Goal: Contribute content: Contribute content

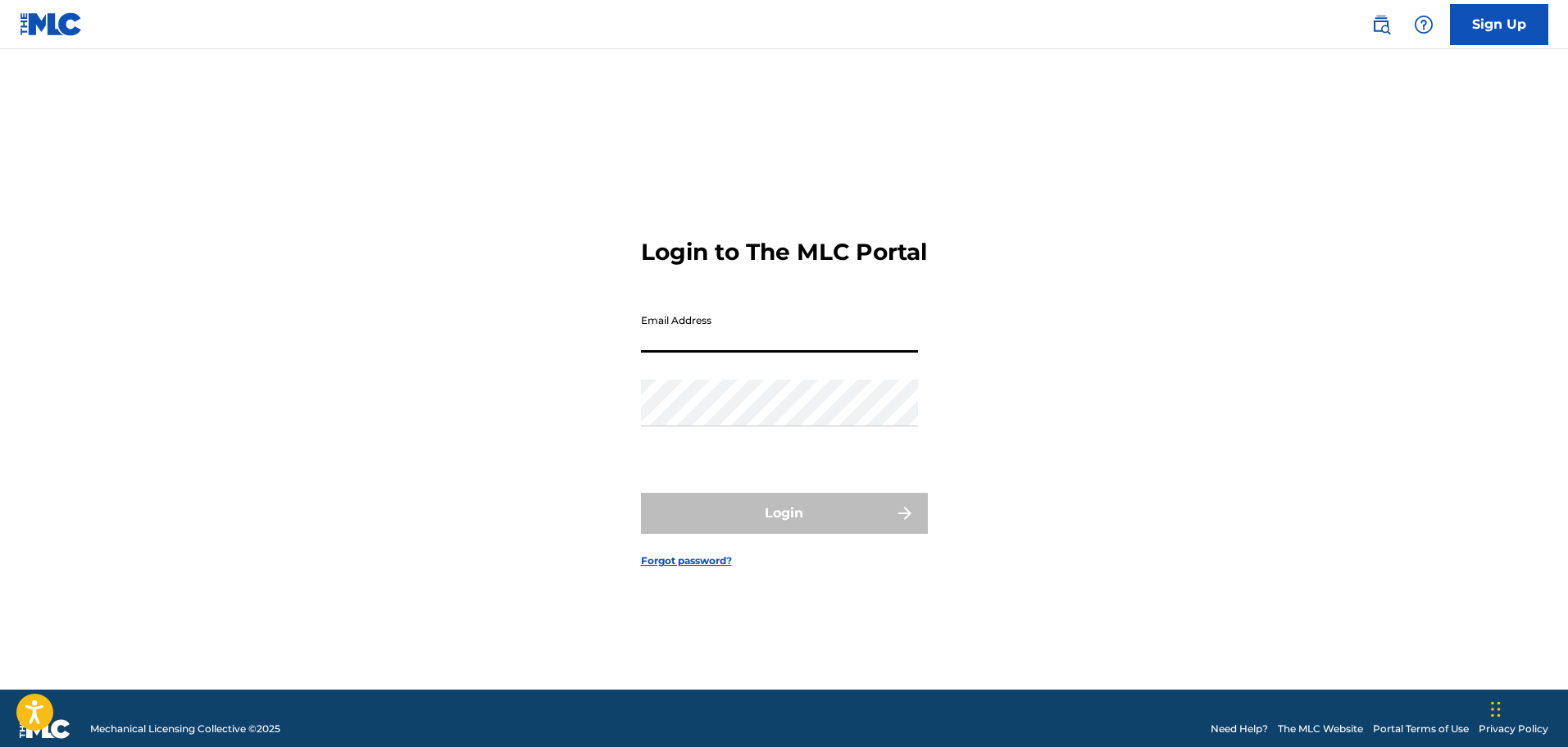
click at [656, 353] on input "Email Address" at bounding box center [779, 329] width 277 height 46
type input "[EMAIL_ADDRESS][DOMAIN_NAME]"
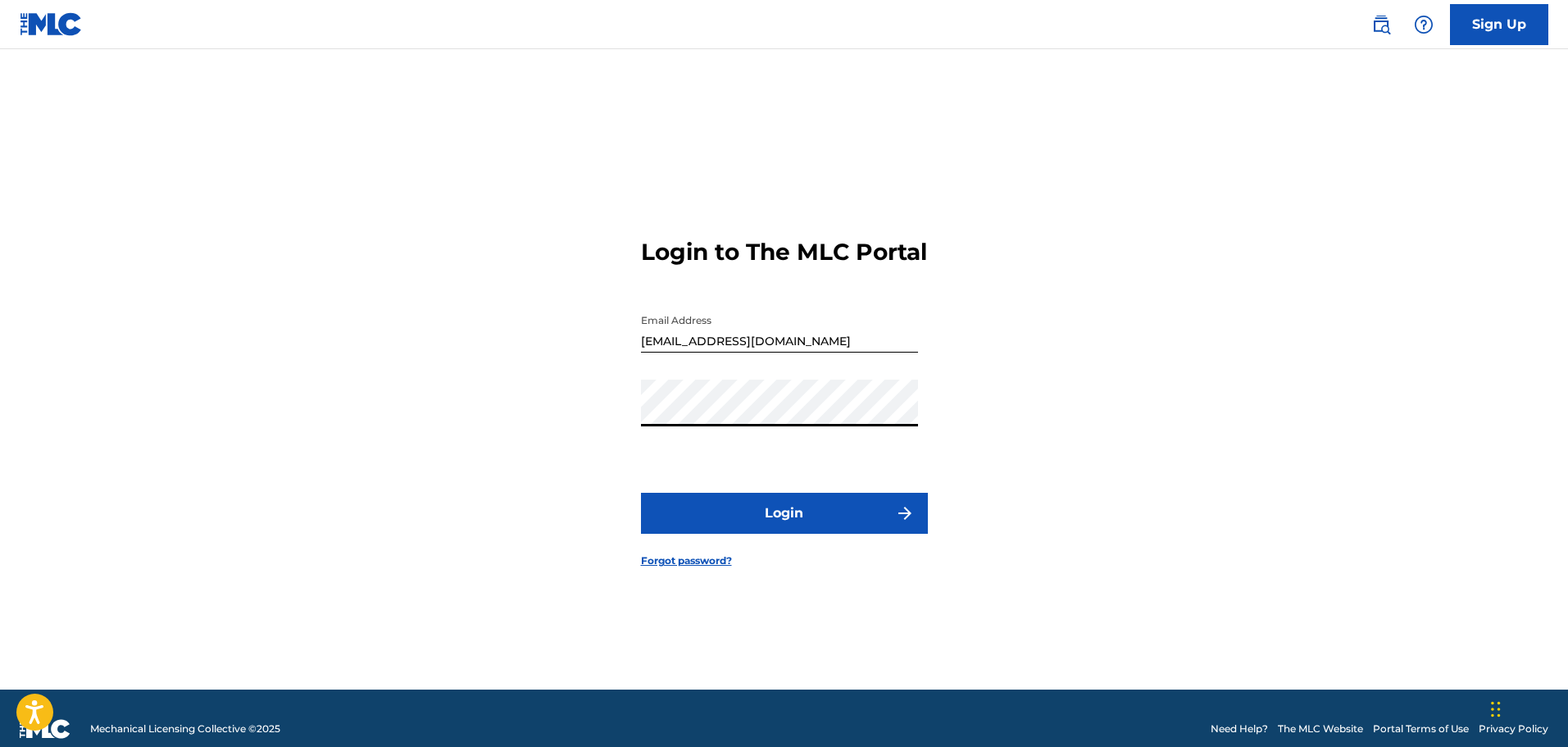
click at [801, 534] on button "Login" at bounding box center [784, 513] width 287 height 41
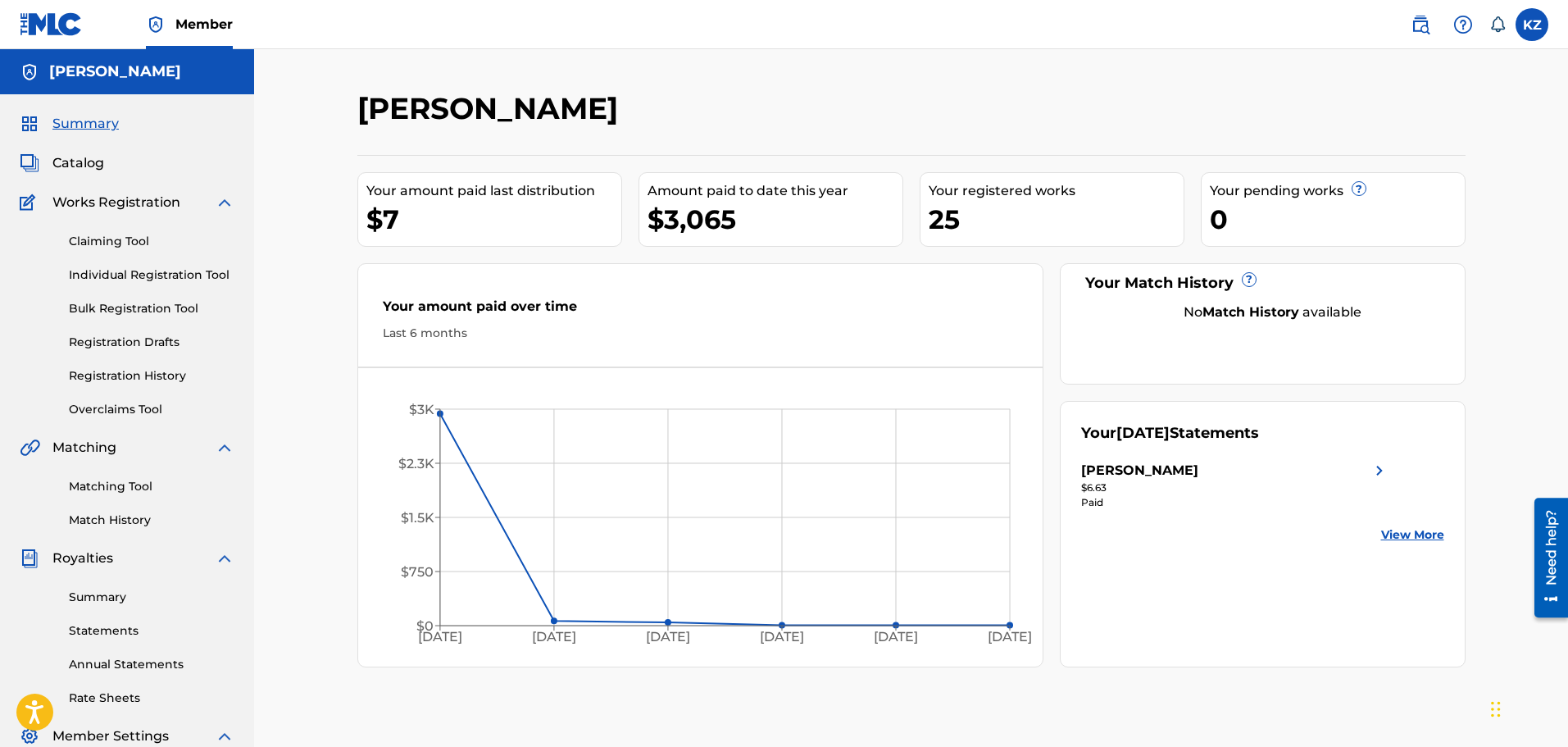
click at [129, 240] on link "Claiming Tool" at bounding box center [151, 241] width 166 height 17
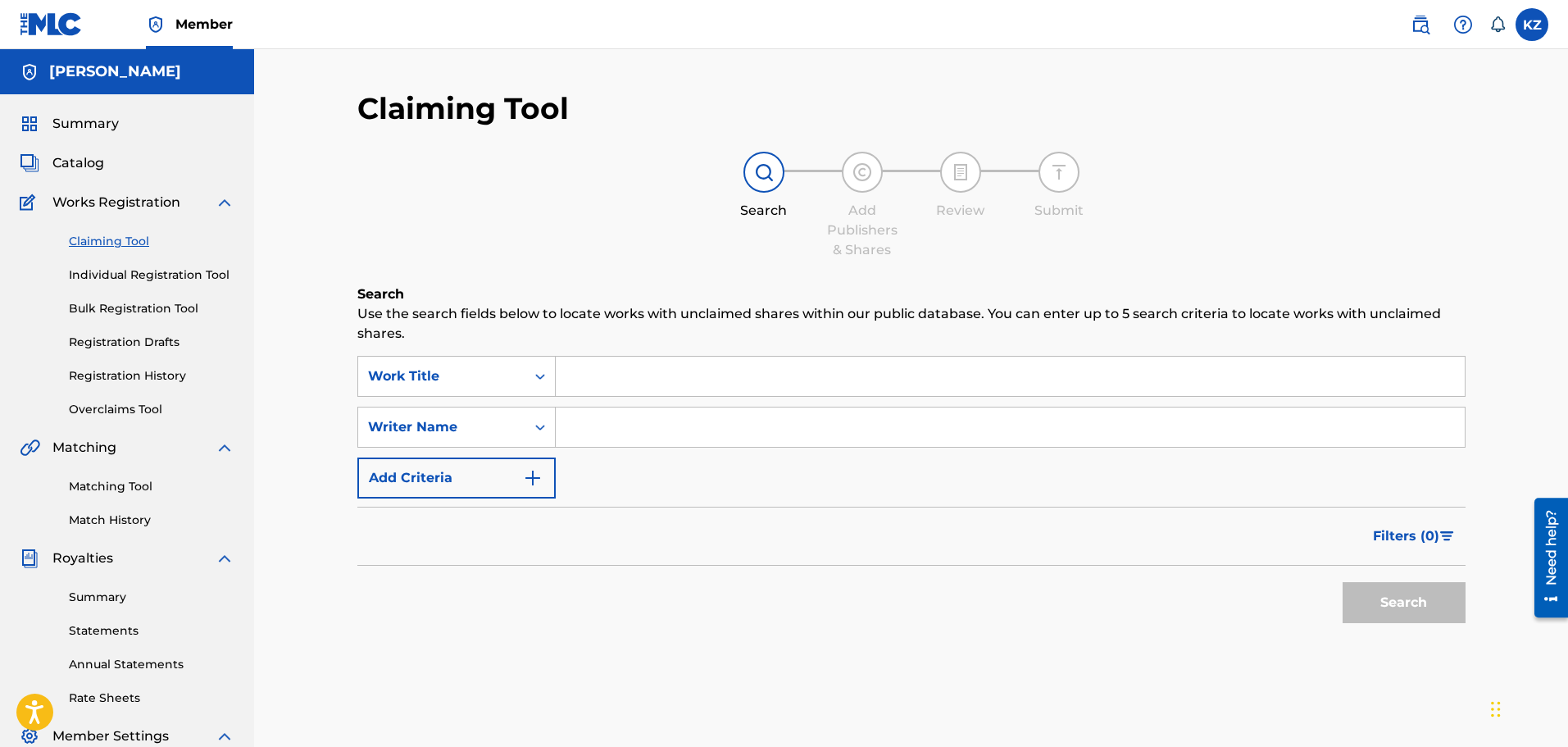
click at [94, 161] on span "Catalog" at bounding box center [78, 163] width 51 height 20
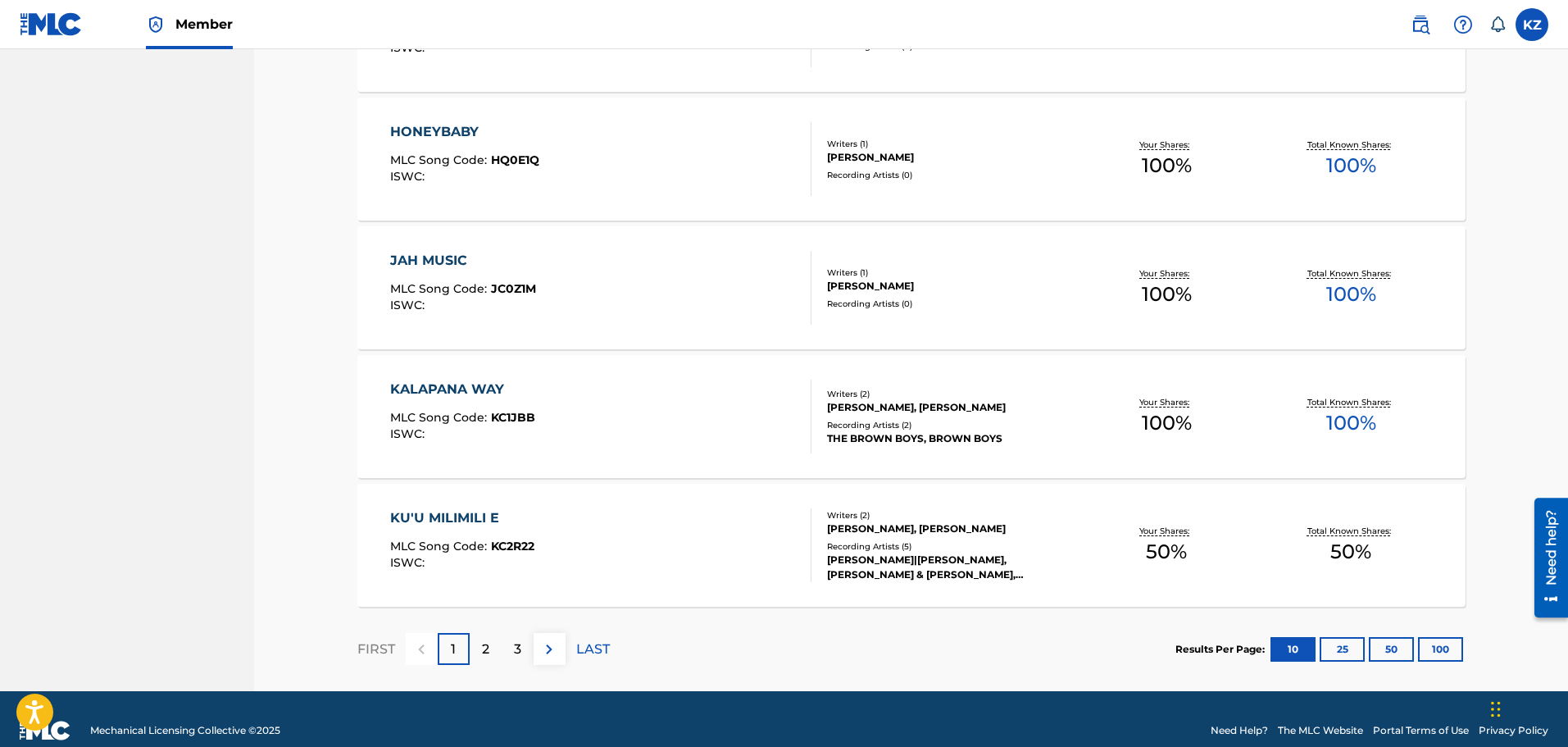
scroll to position [1130, 0]
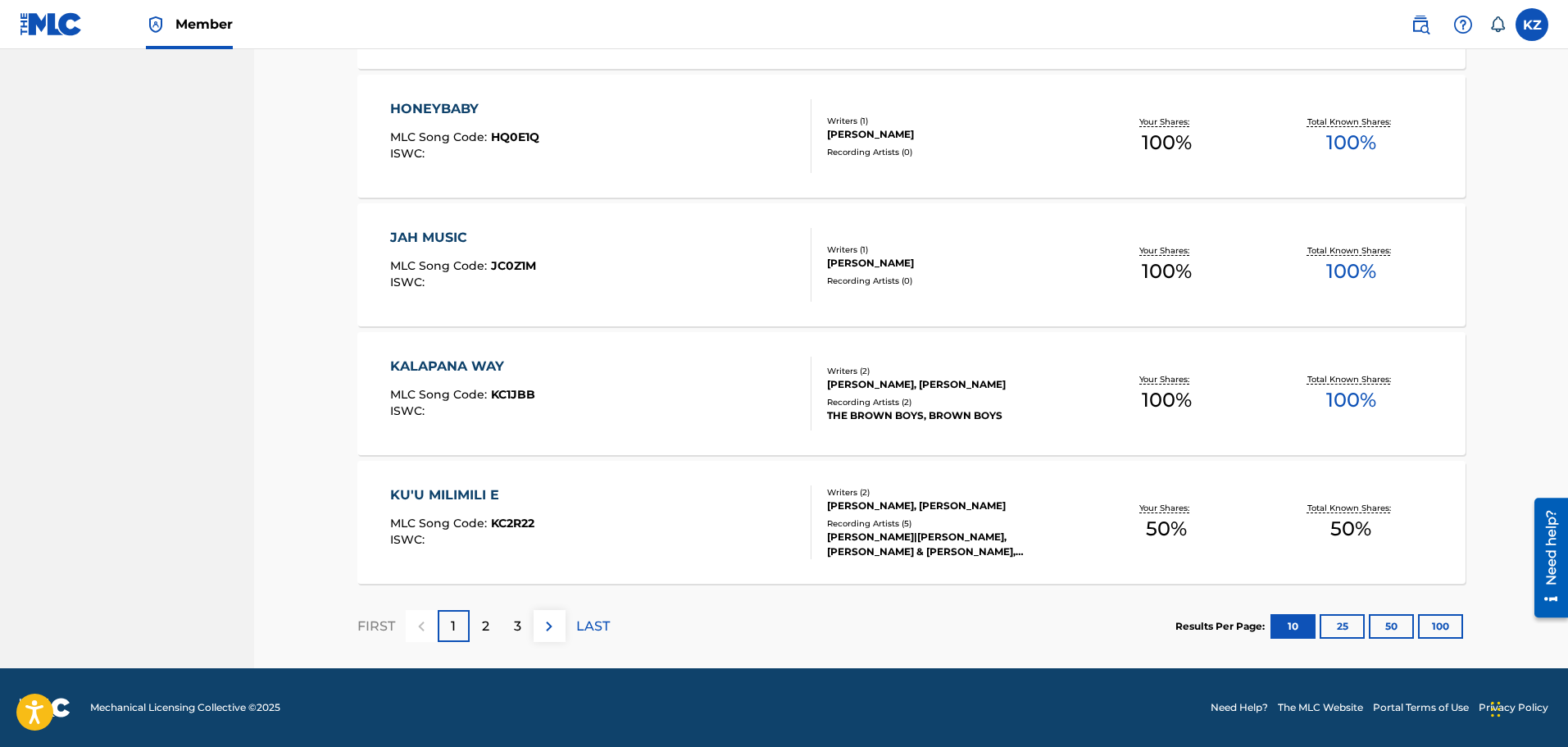
click at [1341, 622] on button "25" at bounding box center [1341, 626] width 45 height 25
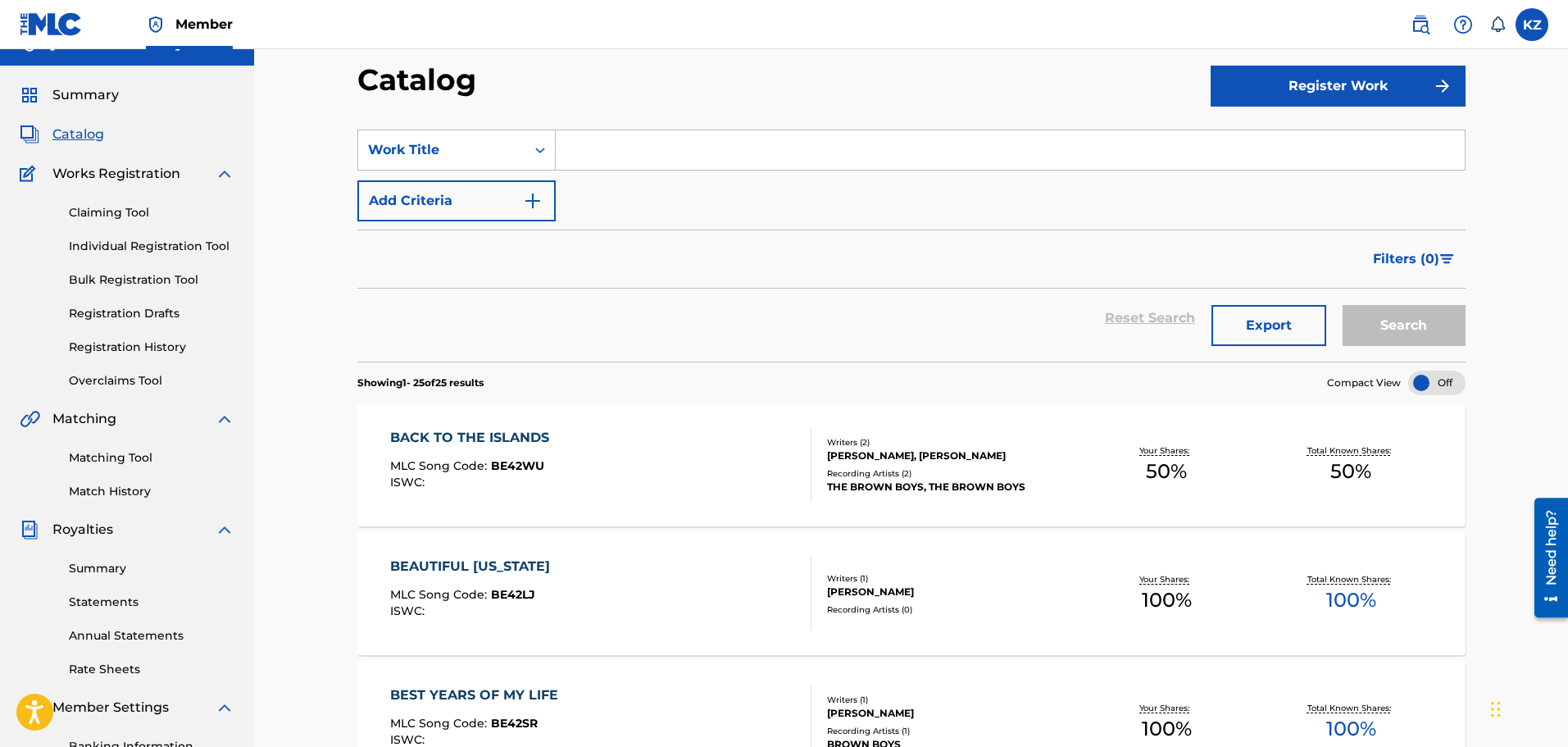
scroll to position [0, 0]
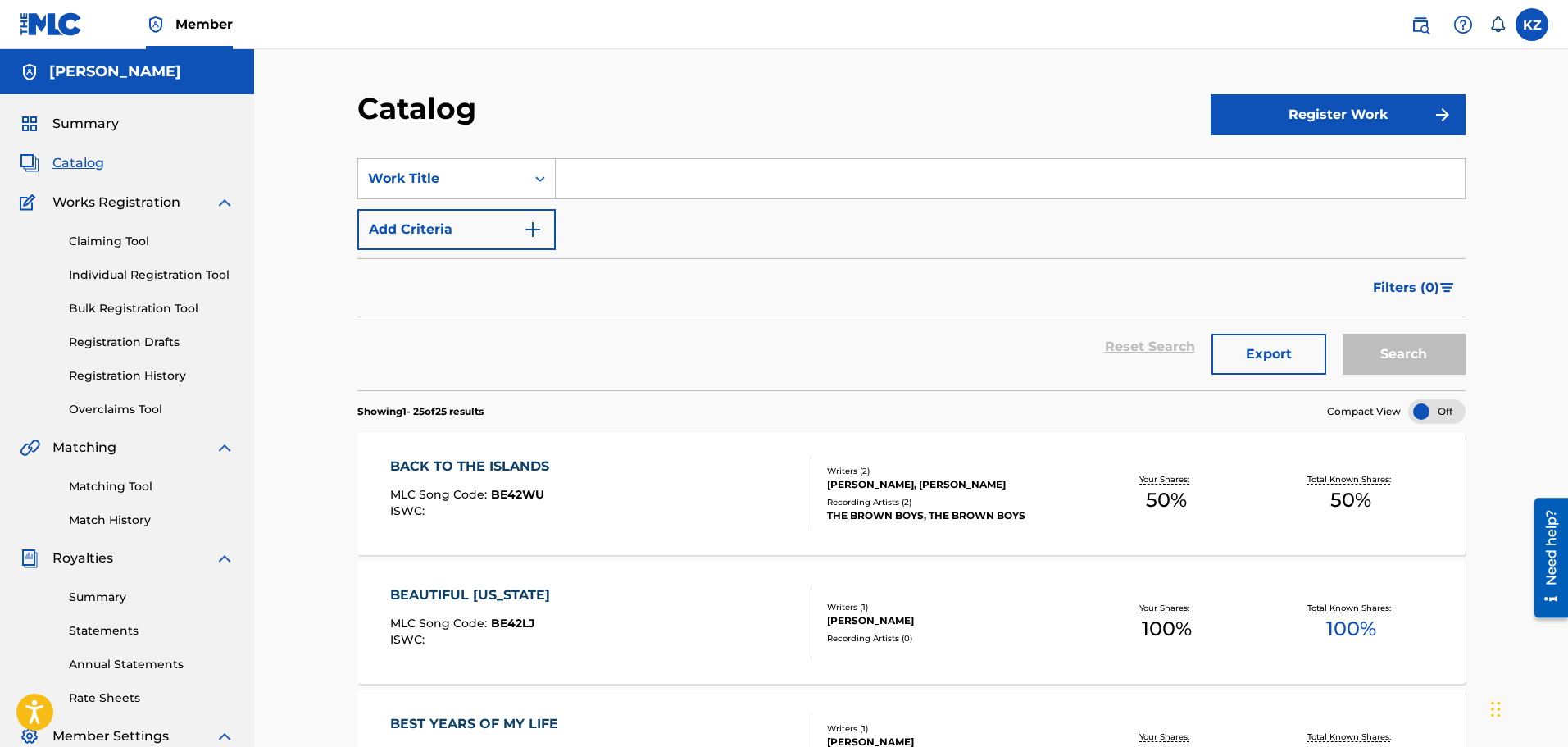
click at [103, 246] on link "Claiming Tool" at bounding box center [151, 241] width 166 height 17
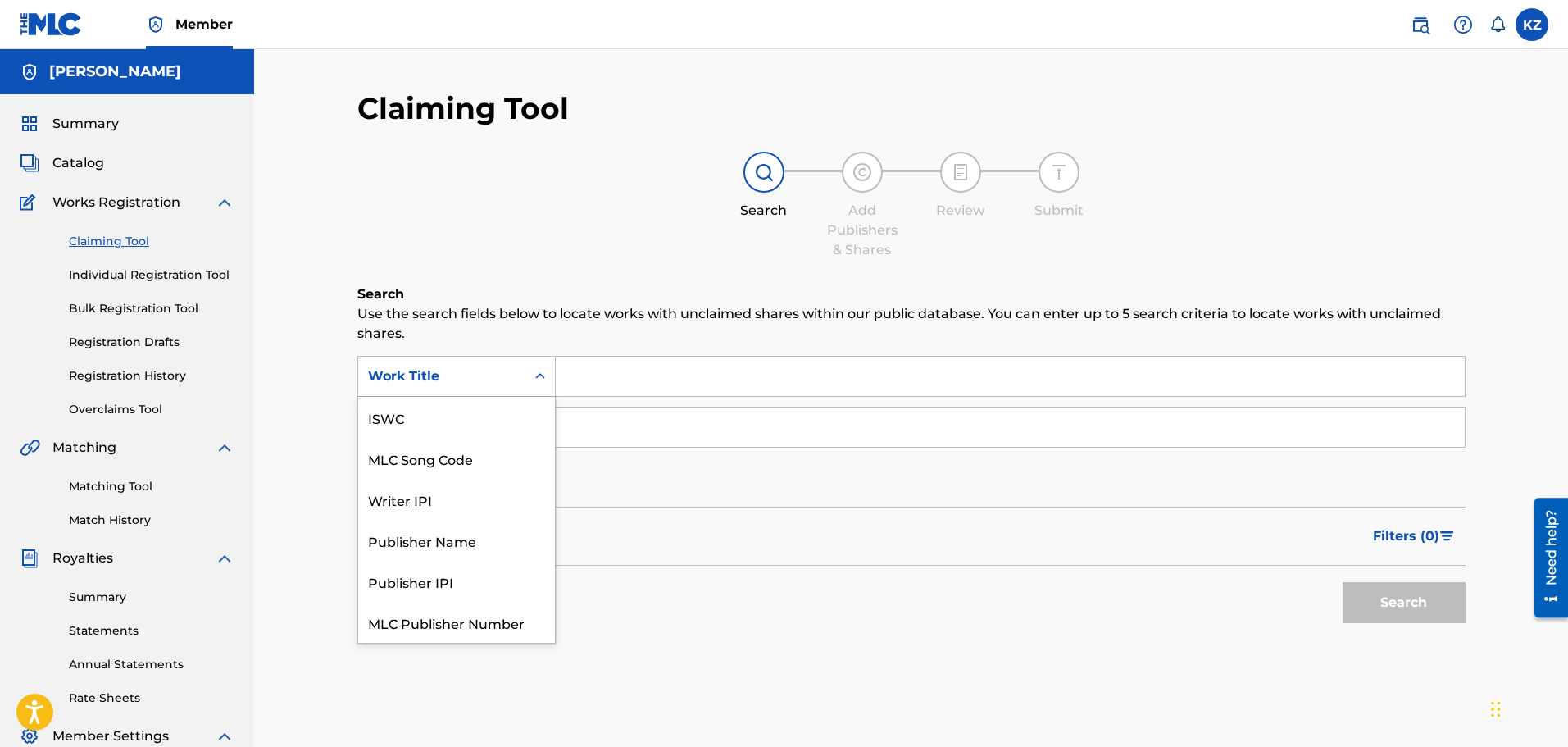
click at [541, 375] on icon "Search Form" at bounding box center [540, 376] width 16 height 16
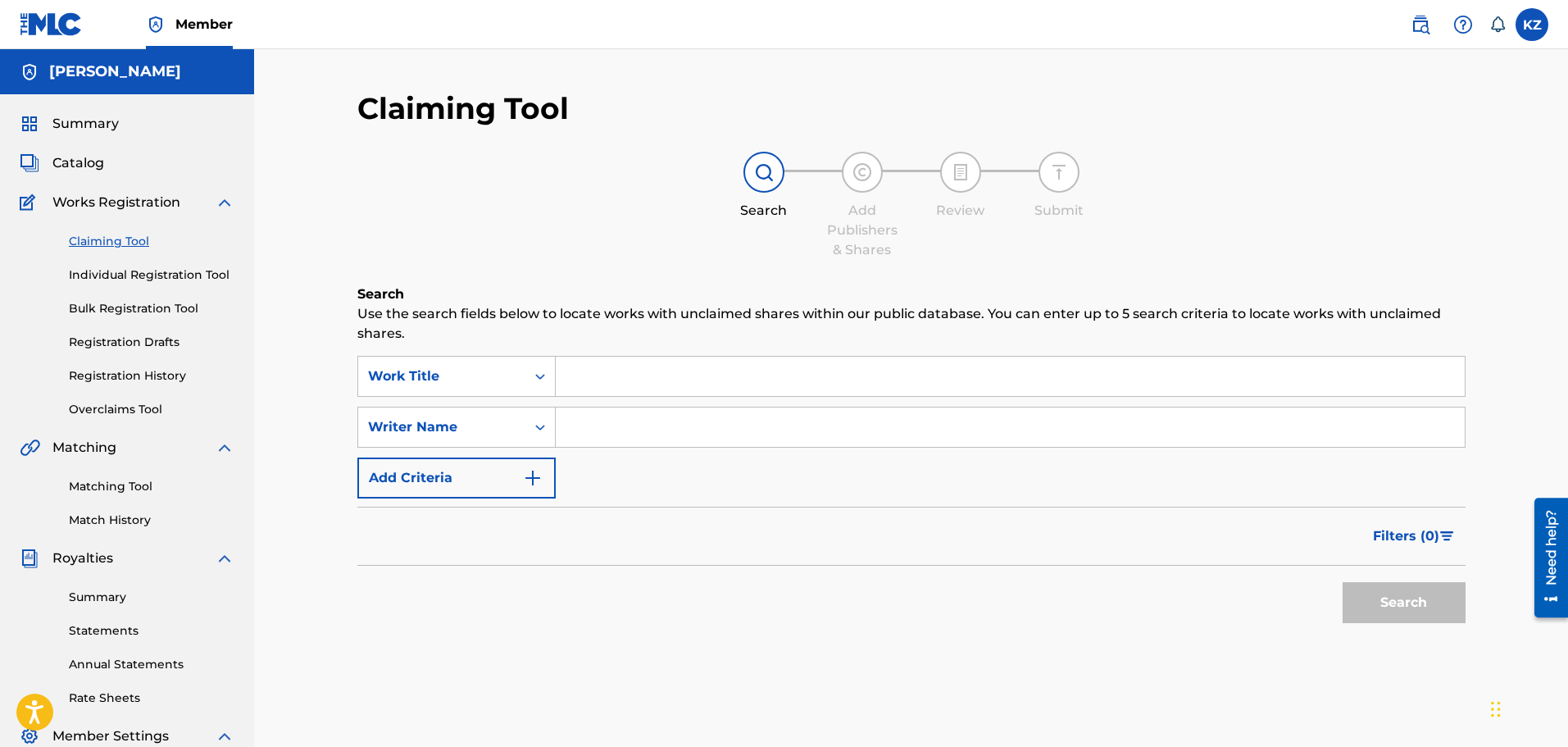
click at [544, 372] on icon "Search Form" at bounding box center [540, 376] width 16 height 16
click at [571, 374] on input "Search Form" at bounding box center [1009, 376] width 909 height 39
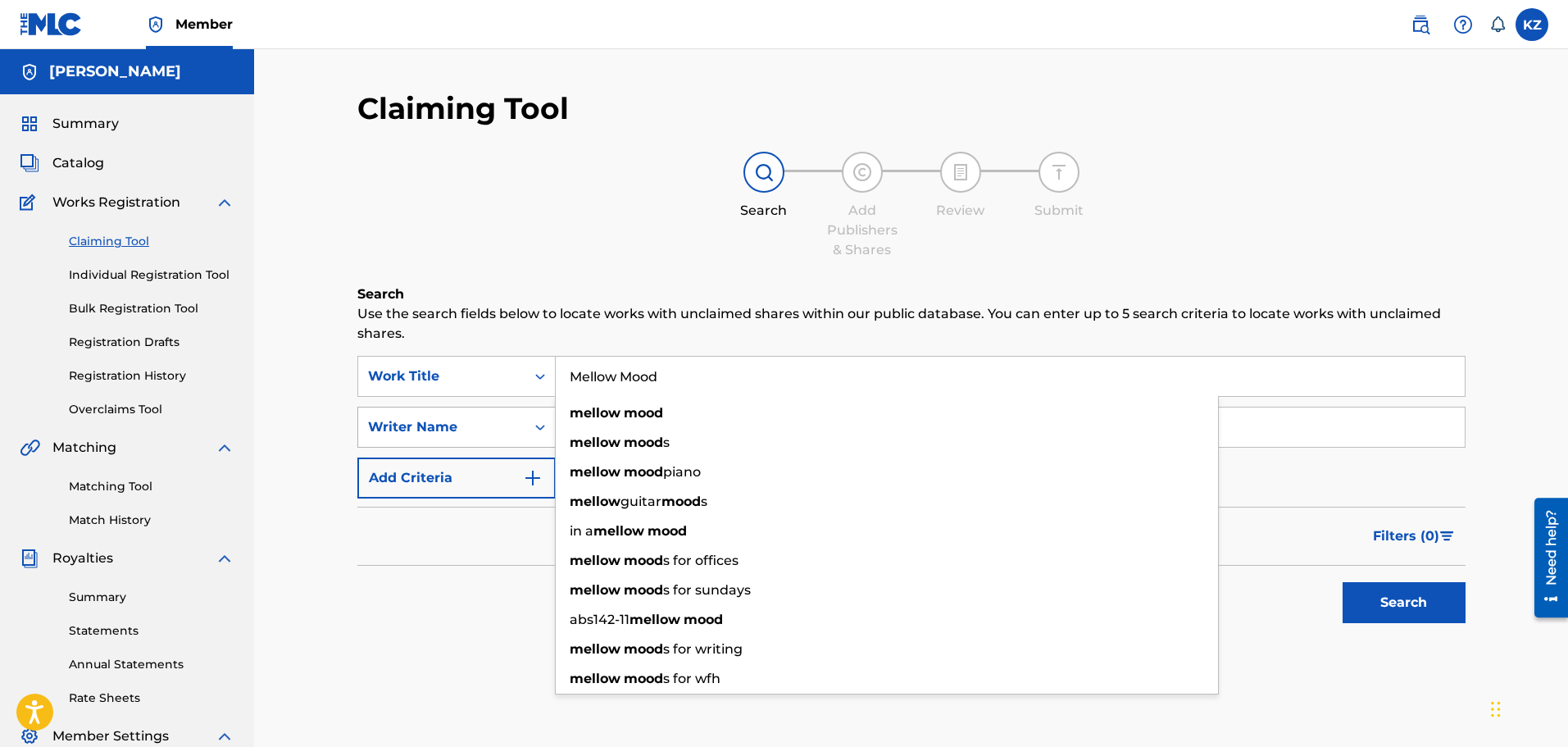
type input "Mellow Mood"
click at [515, 426] on div "Writer Name" at bounding box center [442, 427] width 148 height 20
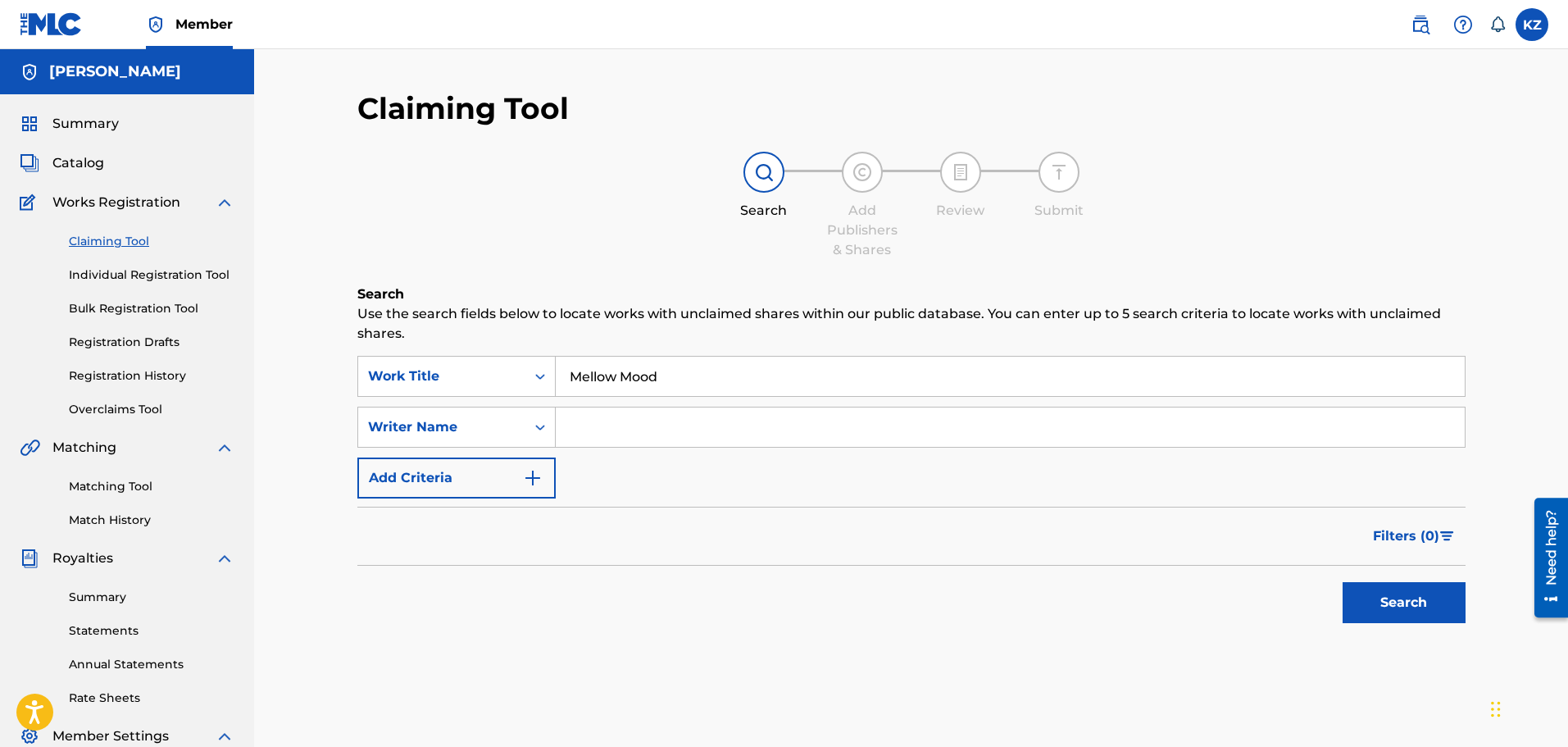
click at [546, 428] on icon "Search Form" at bounding box center [540, 427] width 16 height 16
click at [577, 424] on input "Search Form" at bounding box center [1009, 428] width 909 height 39
type input "[PERSON_NAME]"
click at [1405, 596] on button "Search" at bounding box center [1403, 603] width 123 height 41
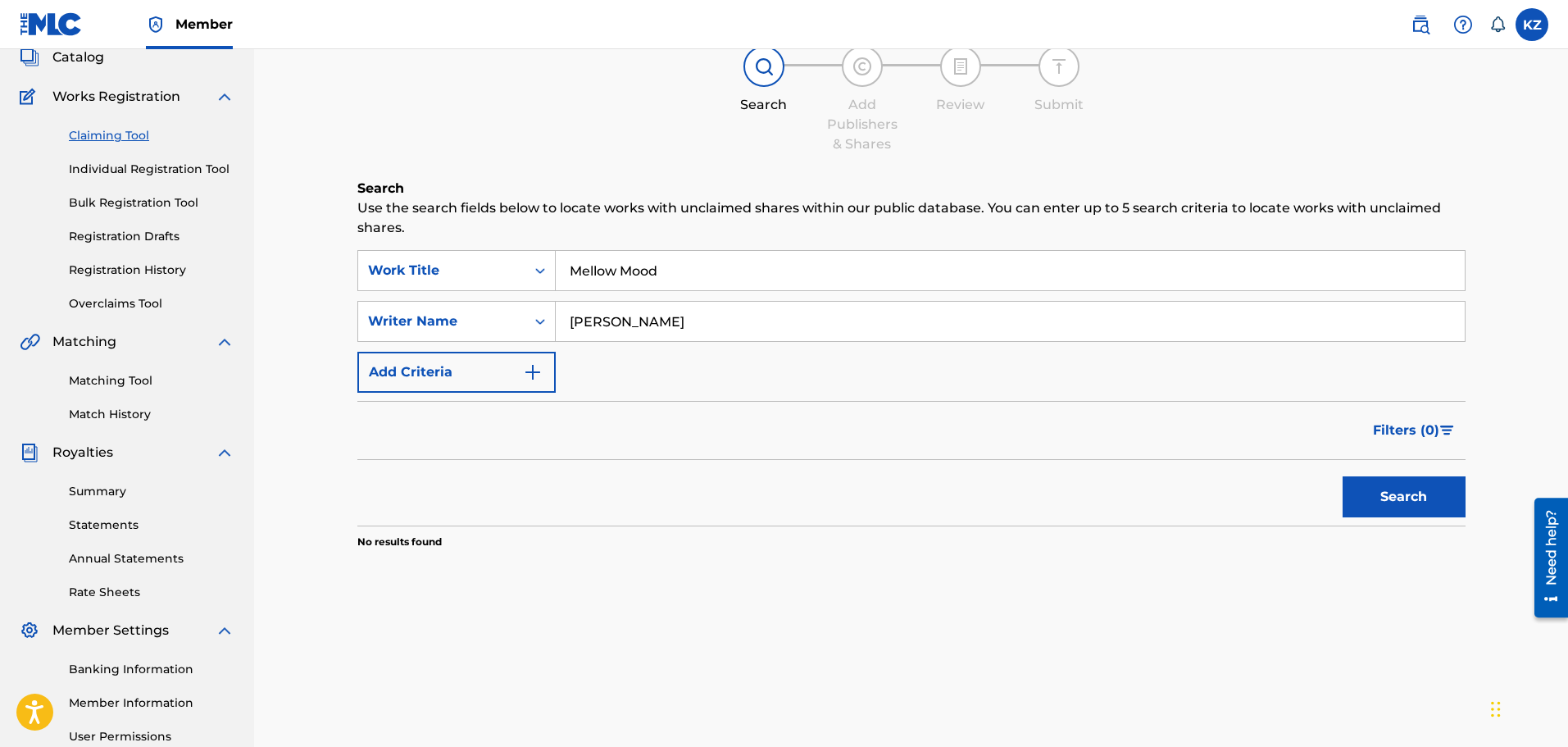
scroll to position [82, 0]
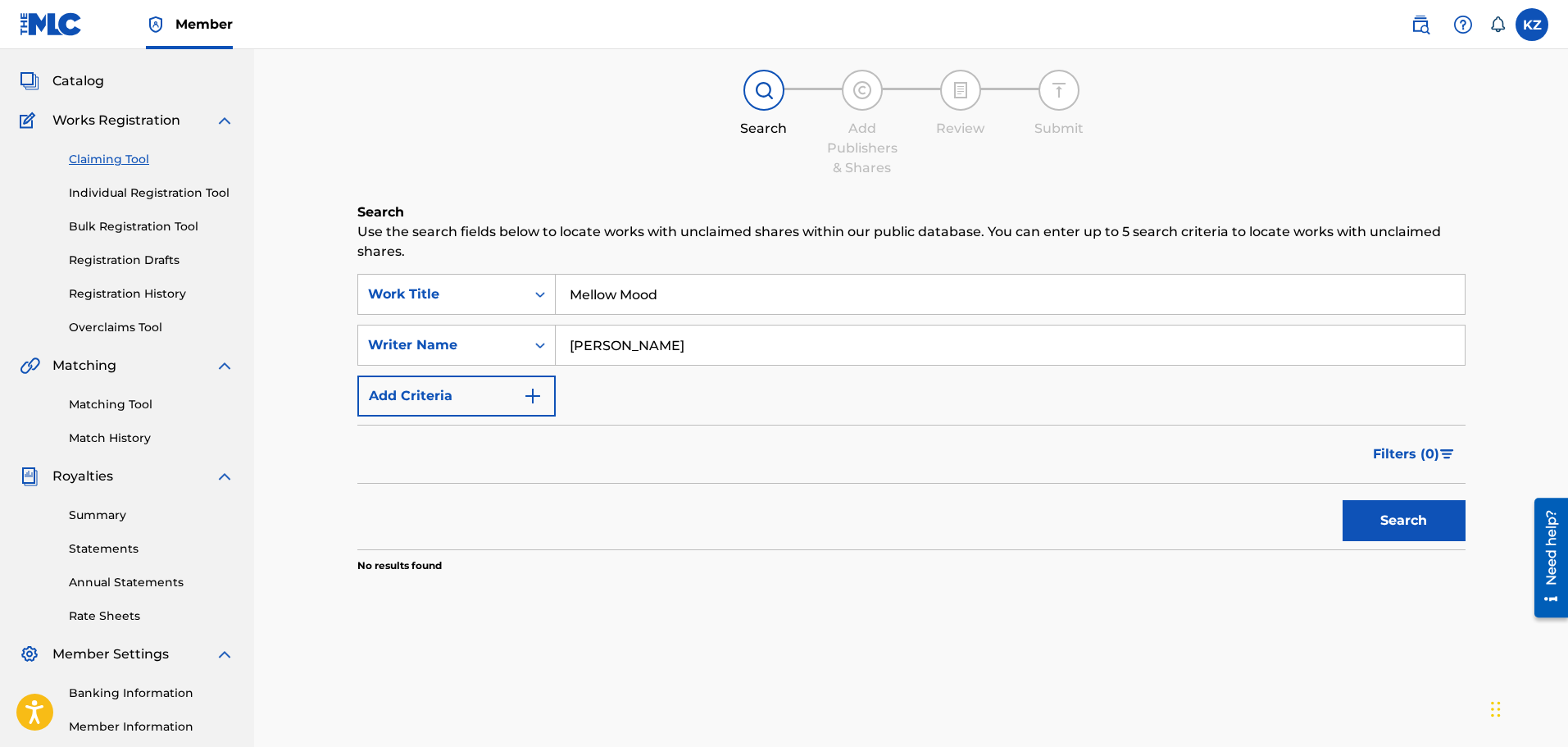
click at [1414, 513] on button "Search" at bounding box center [1403, 520] width 123 height 41
click at [536, 395] on img "Search Form" at bounding box center [532, 396] width 20 height 20
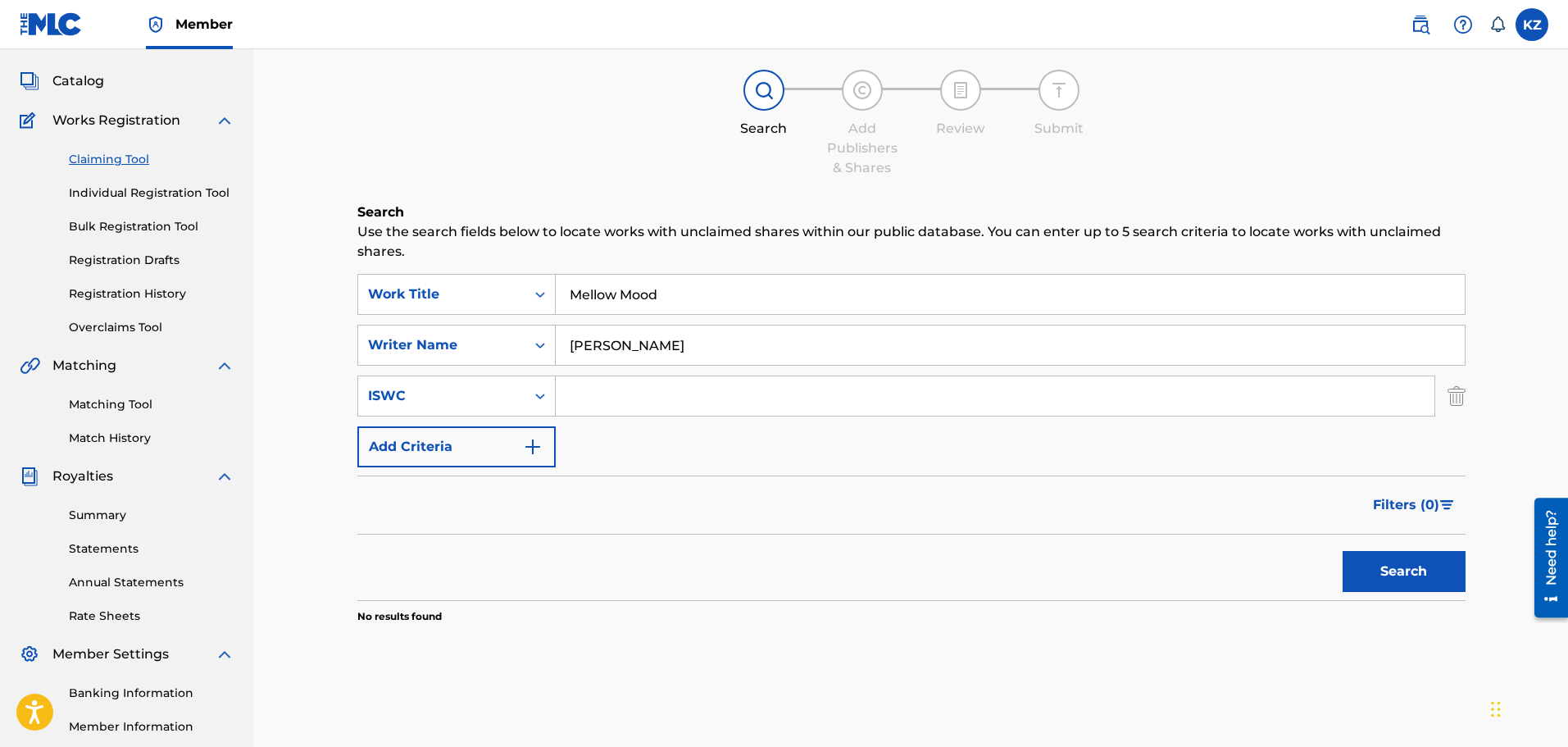
click at [537, 449] on img "Search Form" at bounding box center [532, 446] width 20 height 20
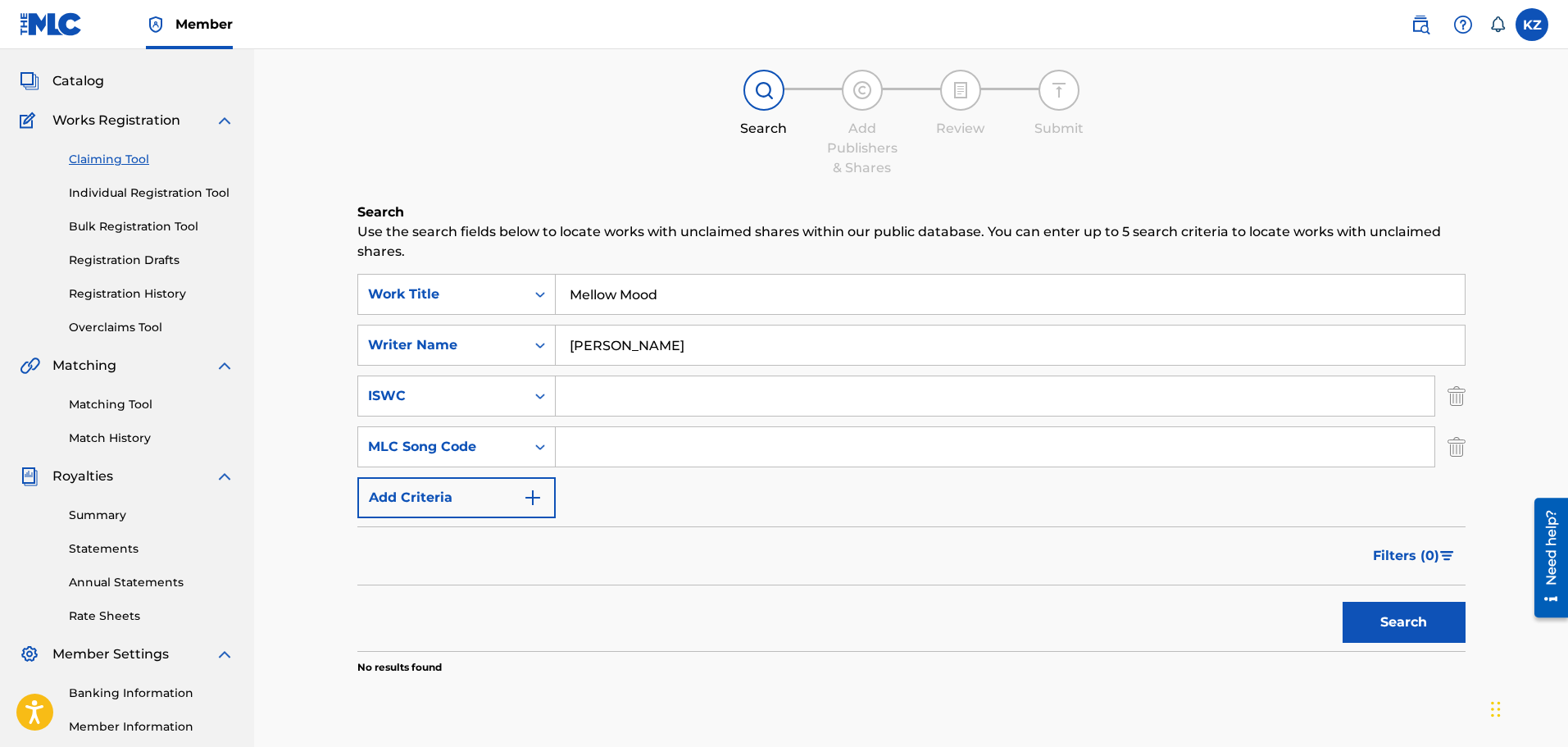
click at [1450, 449] on img "Search Form" at bounding box center [1456, 446] width 18 height 41
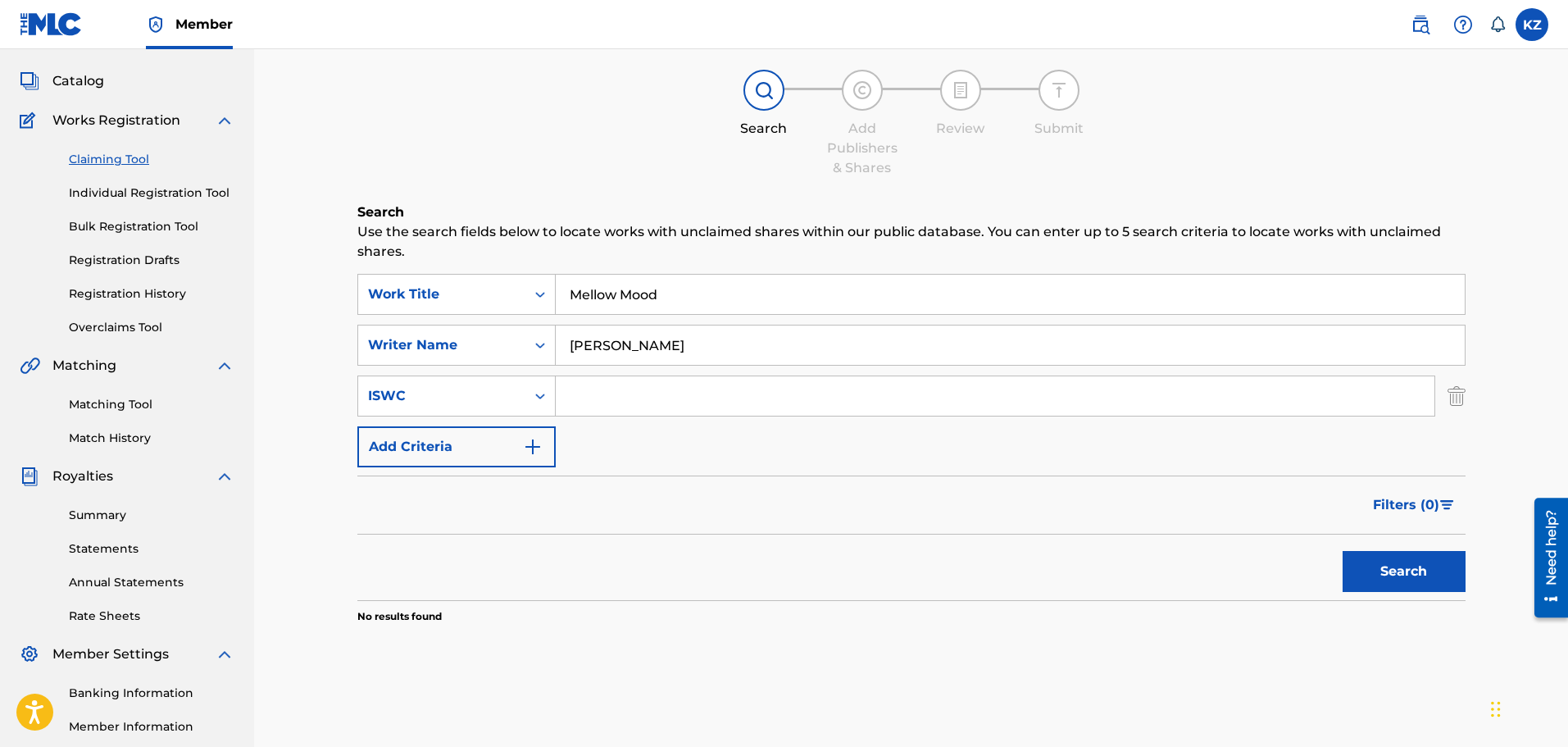
click at [1456, 398] on img "Search Form" at bounding box center [1456, 396] width 18 height 41
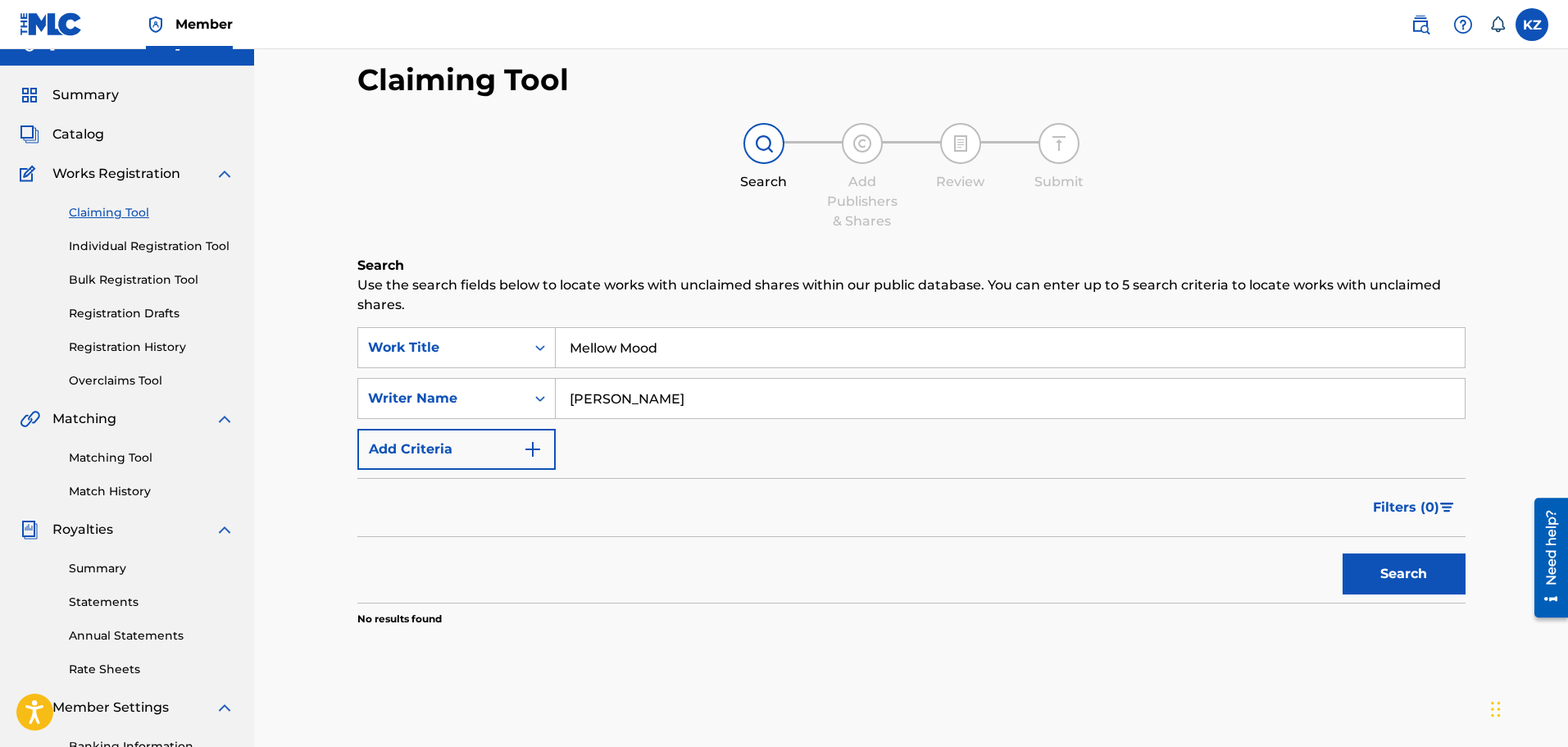
scroll to position [0, 0]
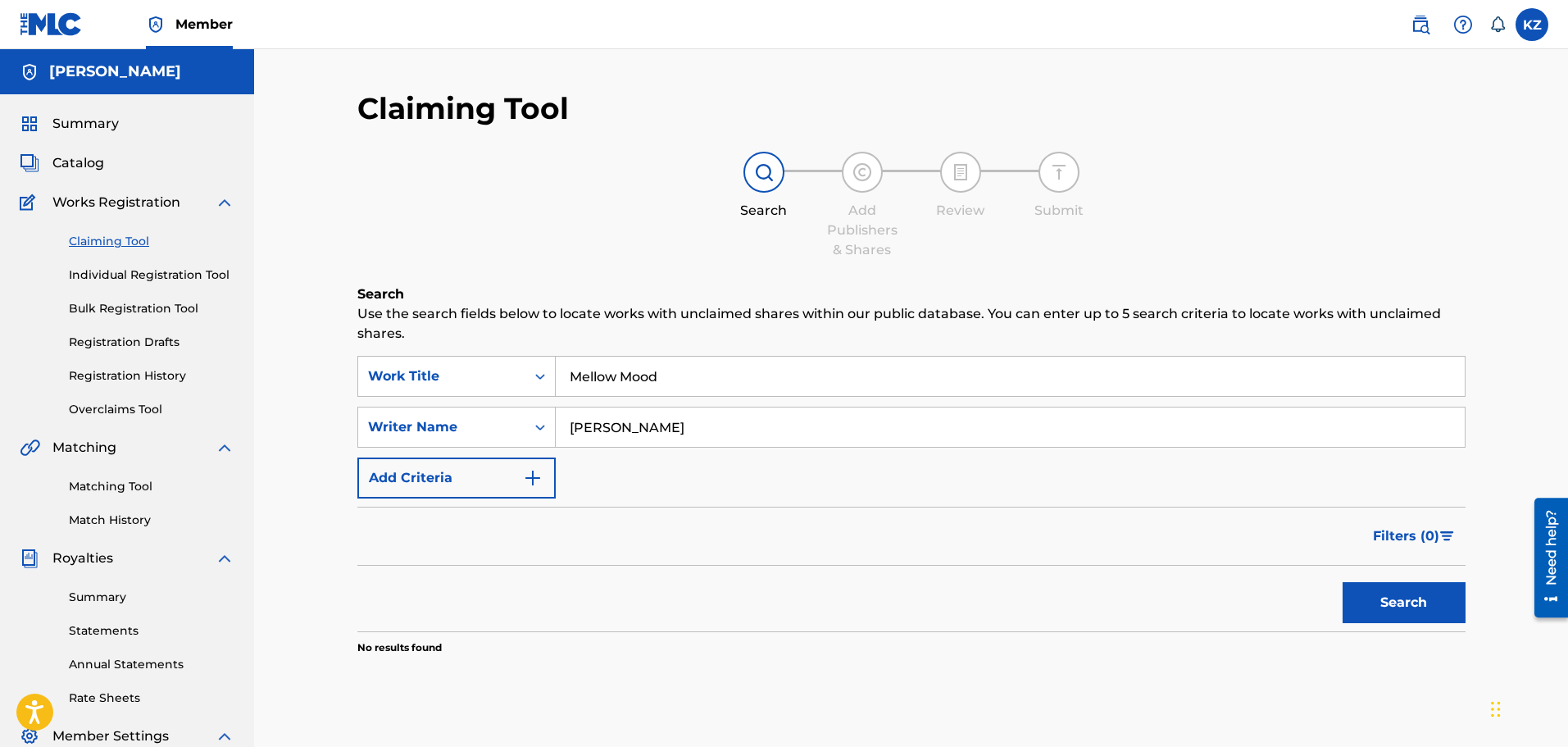
click at [126, 270] on link "Individual Registration Tool" at bounding box center [151, 275] width 166 height 17
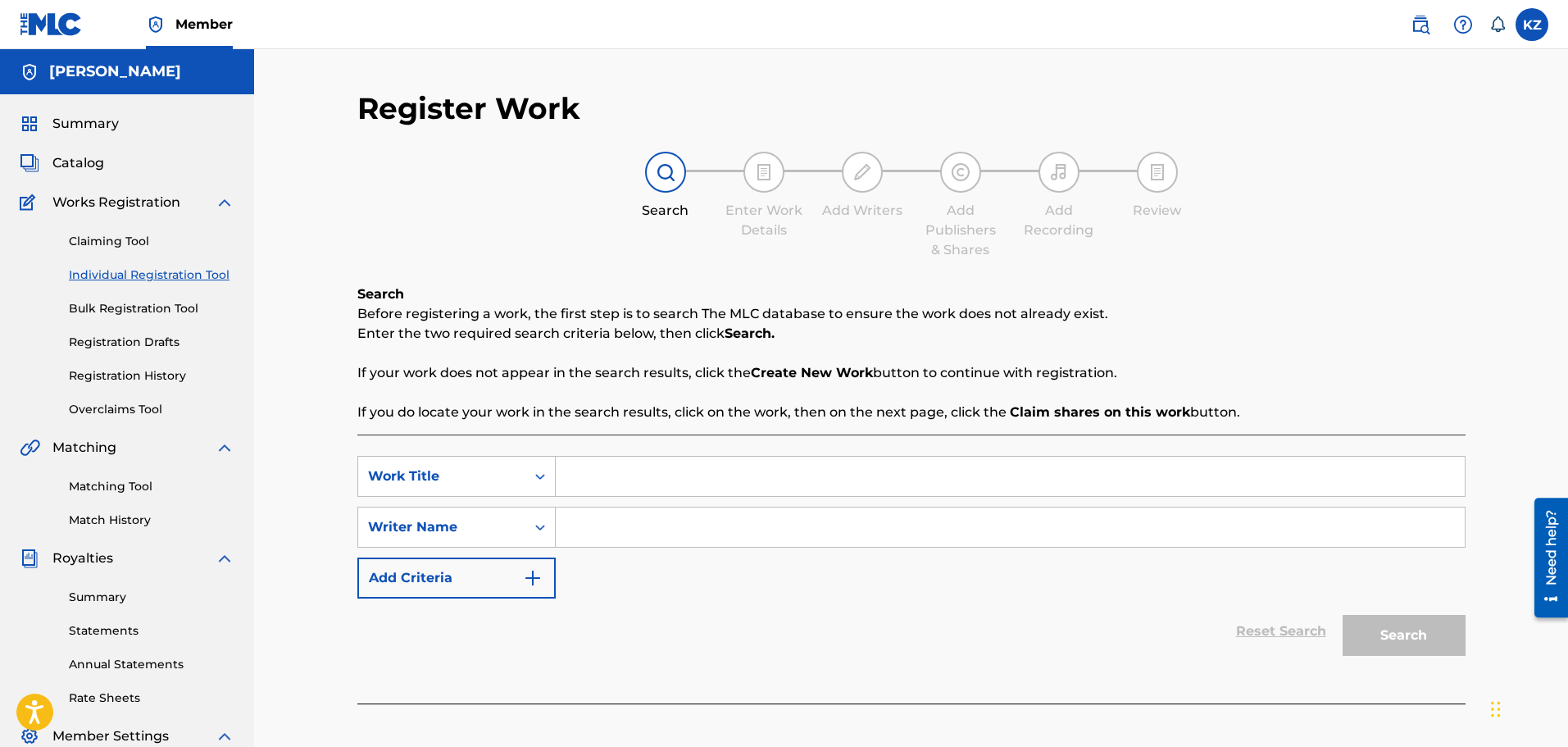
click at [609, 476] on input "Search Form" at bounding box center [1009, 477] width 909 height 39
type input "Mellow Mood"
click at [572, 532] on input "Search Form" at bounding box center [1009, 527] width 909 height 39
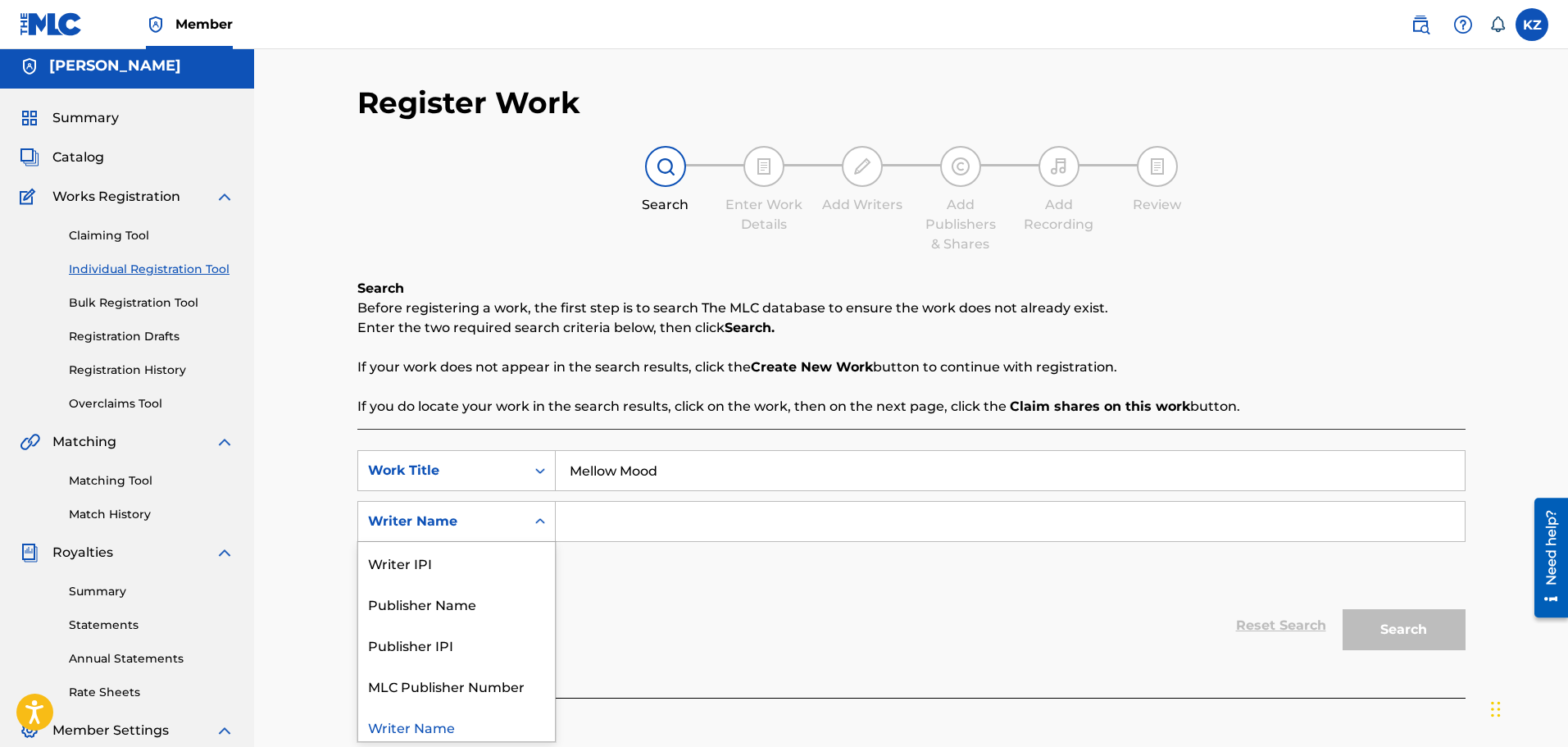
click at [542, 531] on div "Search Form" at bounding box center [540, 521] width 29 height 29
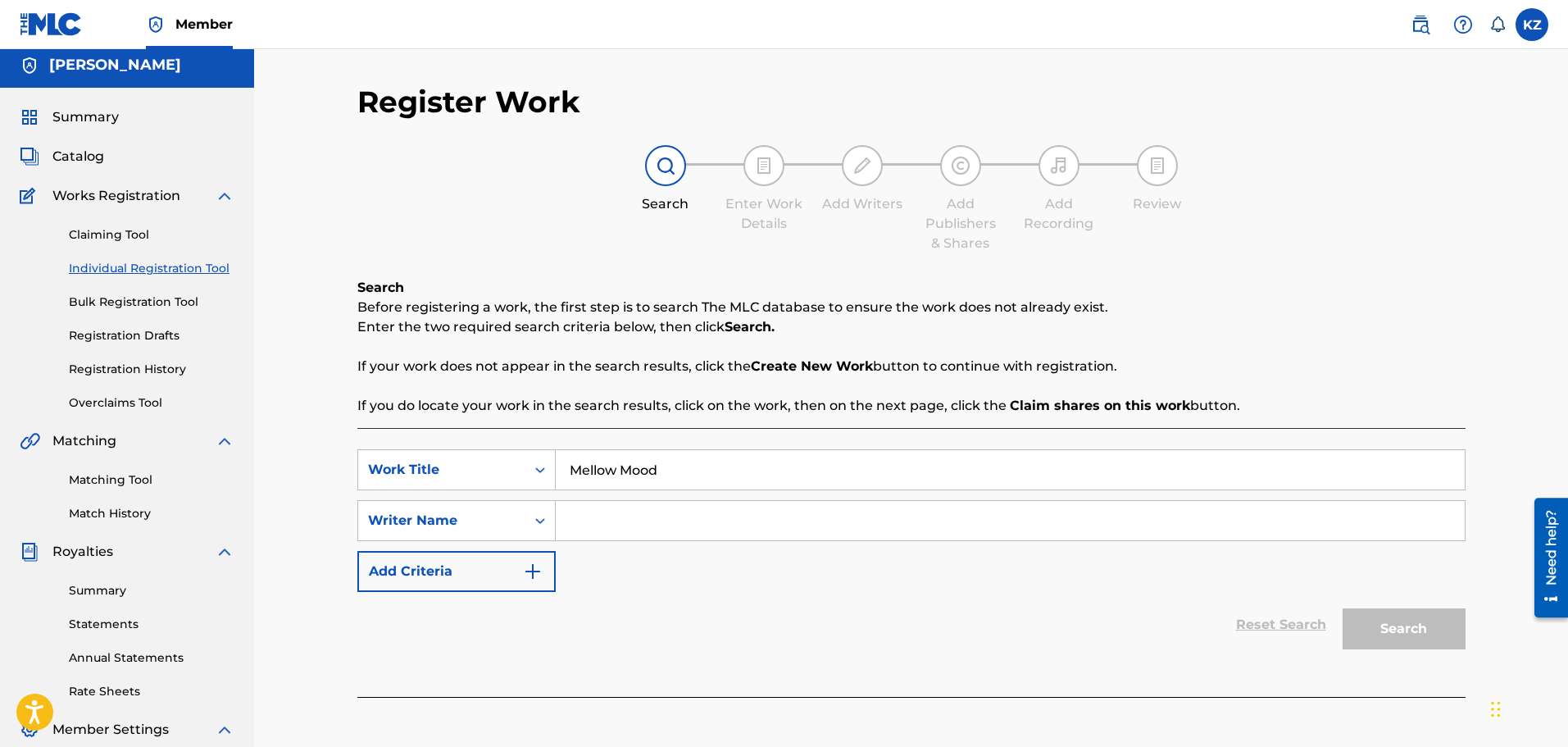
click at [579, 519] on input "Search Form" at bounding box center [1009, 520] width 909 height 39
type input "[PERSON_NAME]"
click at [1388, 625] on button "Search" at bounding box center [1403, 629] width 123 height 41
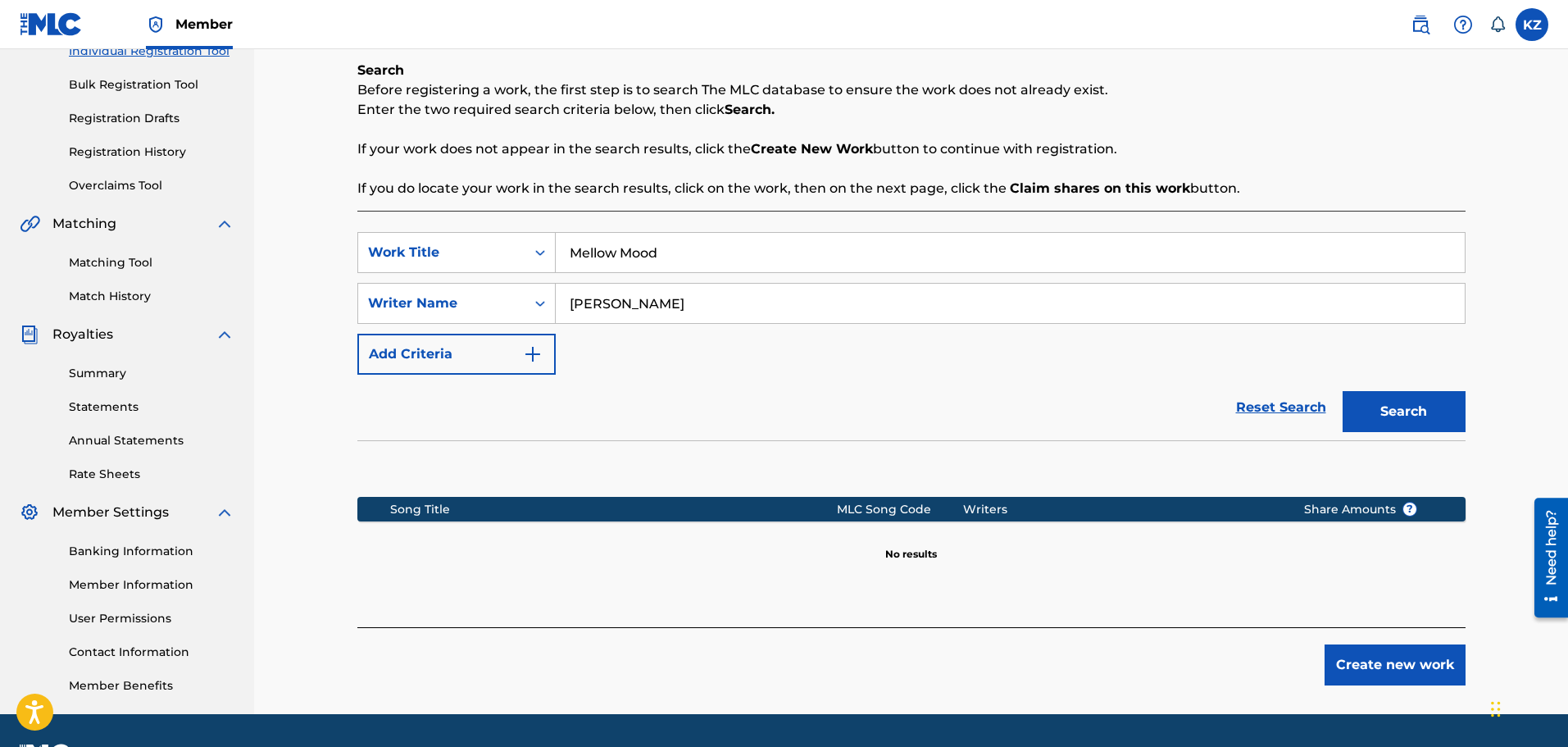
scroll to position [270, 0]
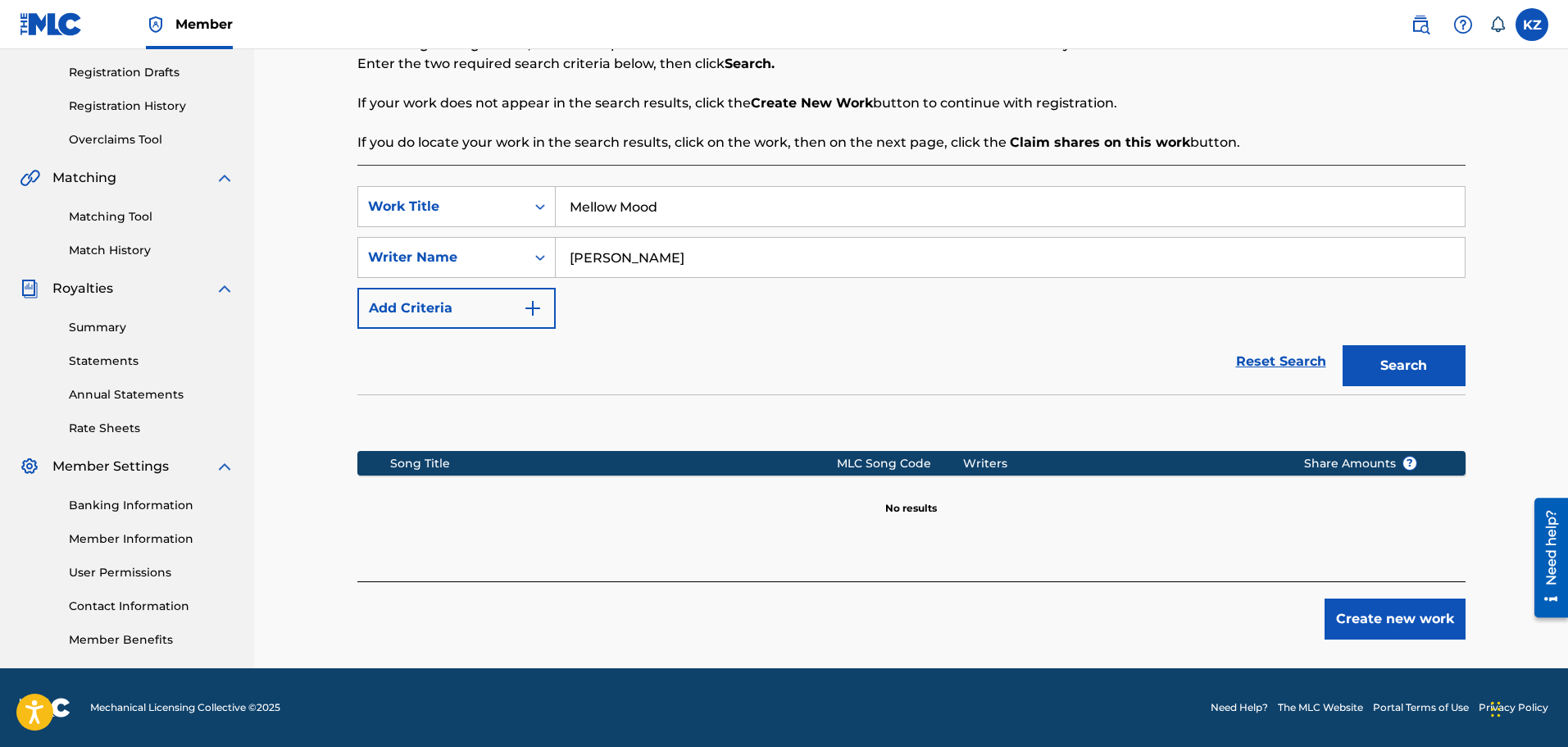
click at [1394, 622] on button "Create new work" at bounding box center [1395, 619] width 141 height 41
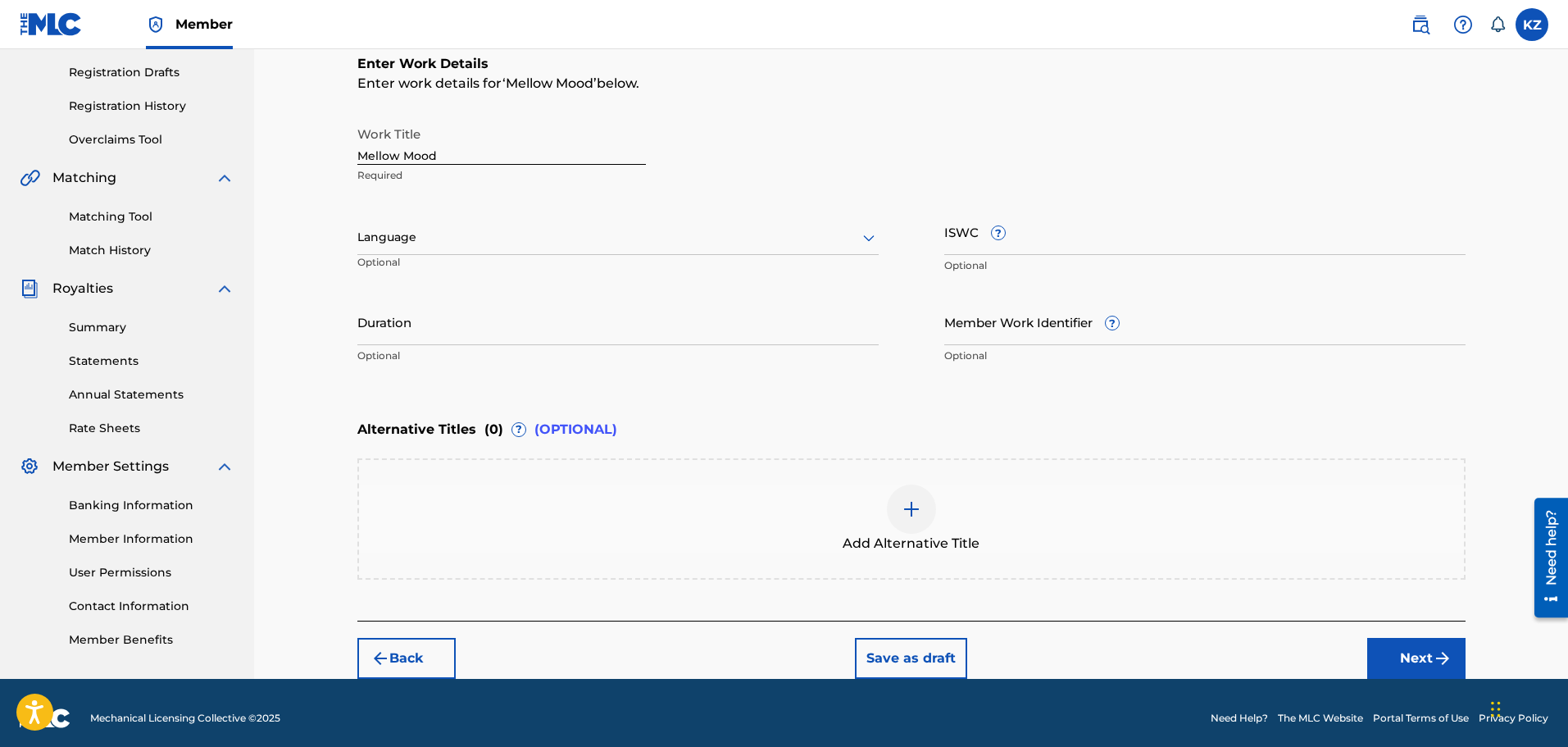
click at [867, 236] on icon at bounding box center [869, 237] width 20 height 20
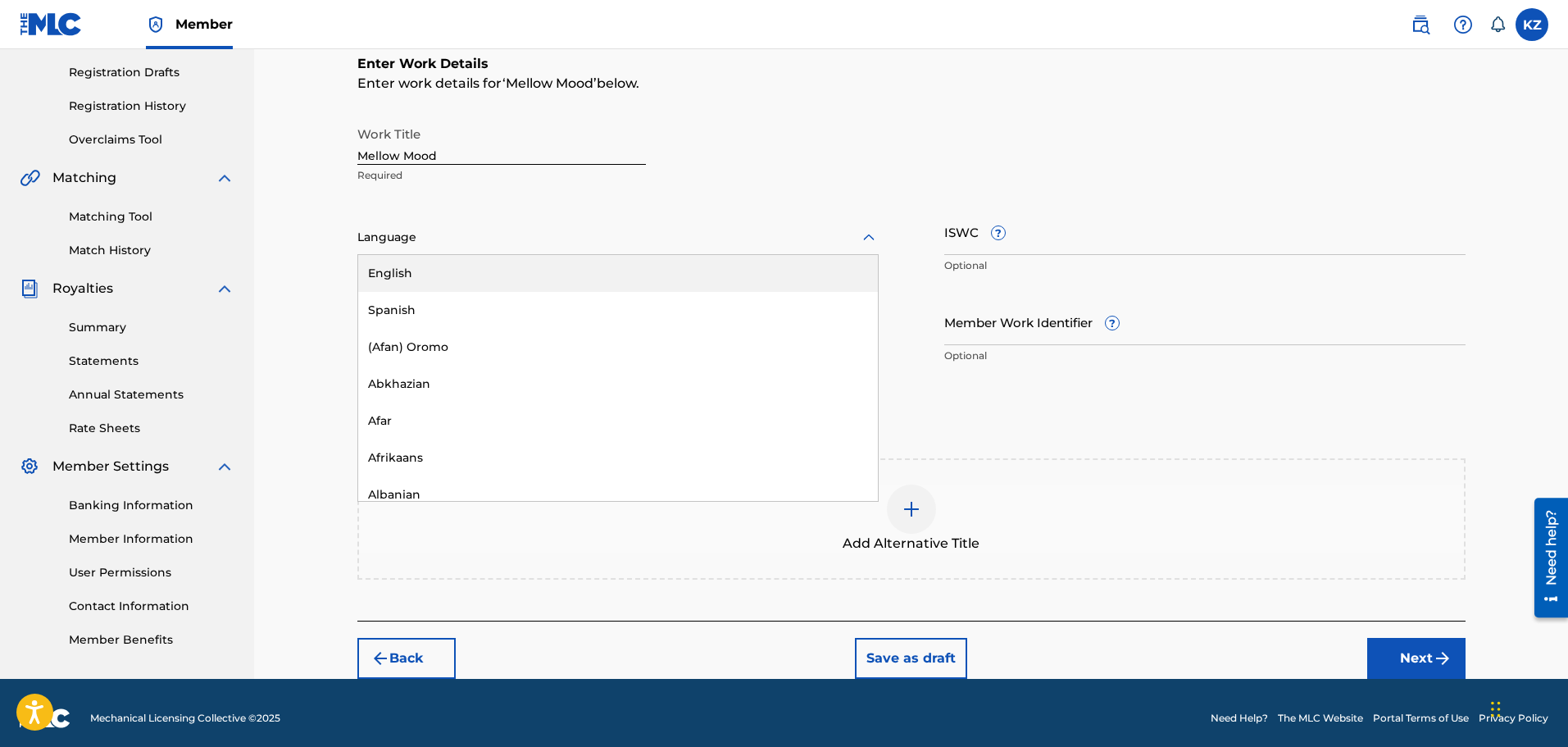
click at [390, 275] on div "English" at bounding box center [617, 273] width 519 height 37
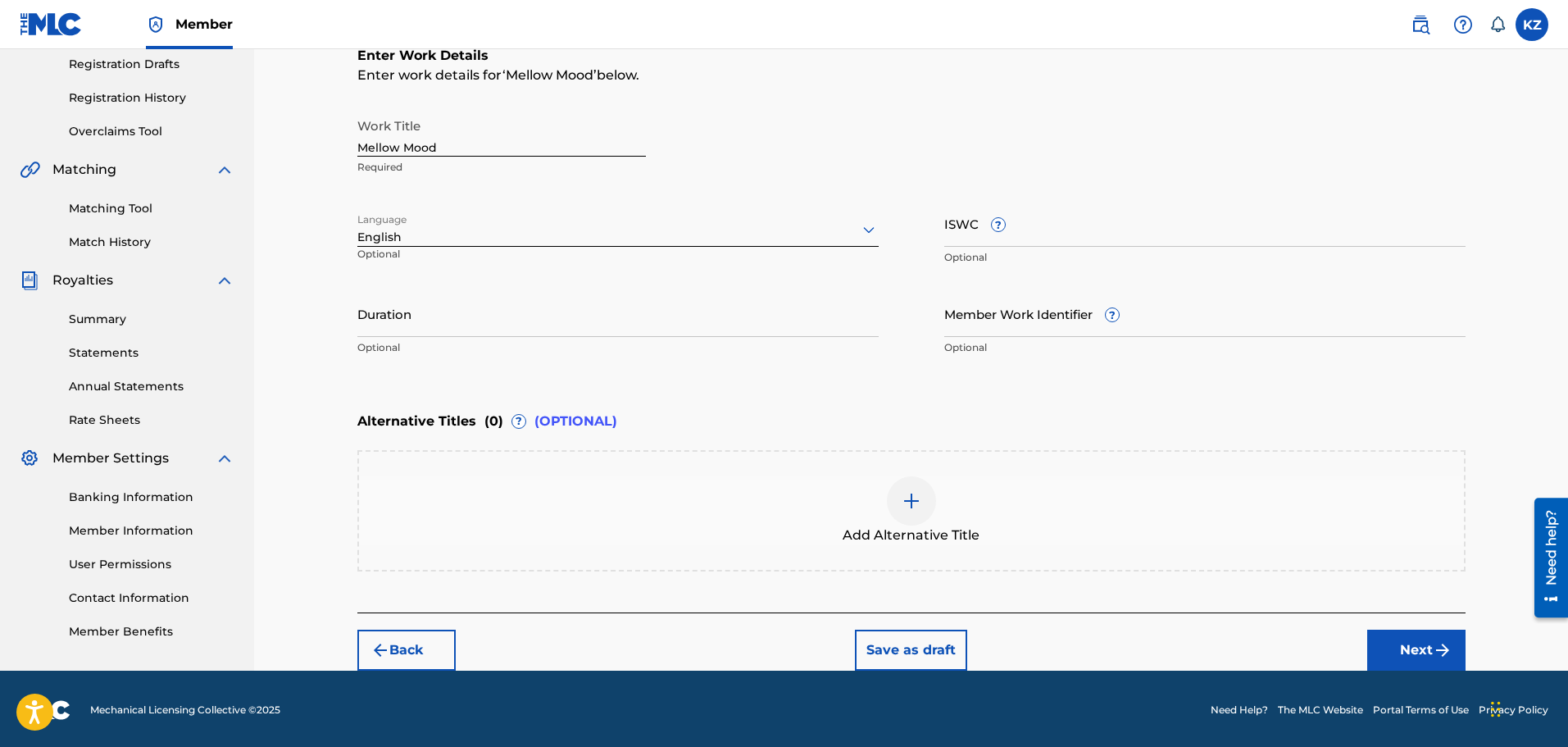
scroll to position [281, 0]
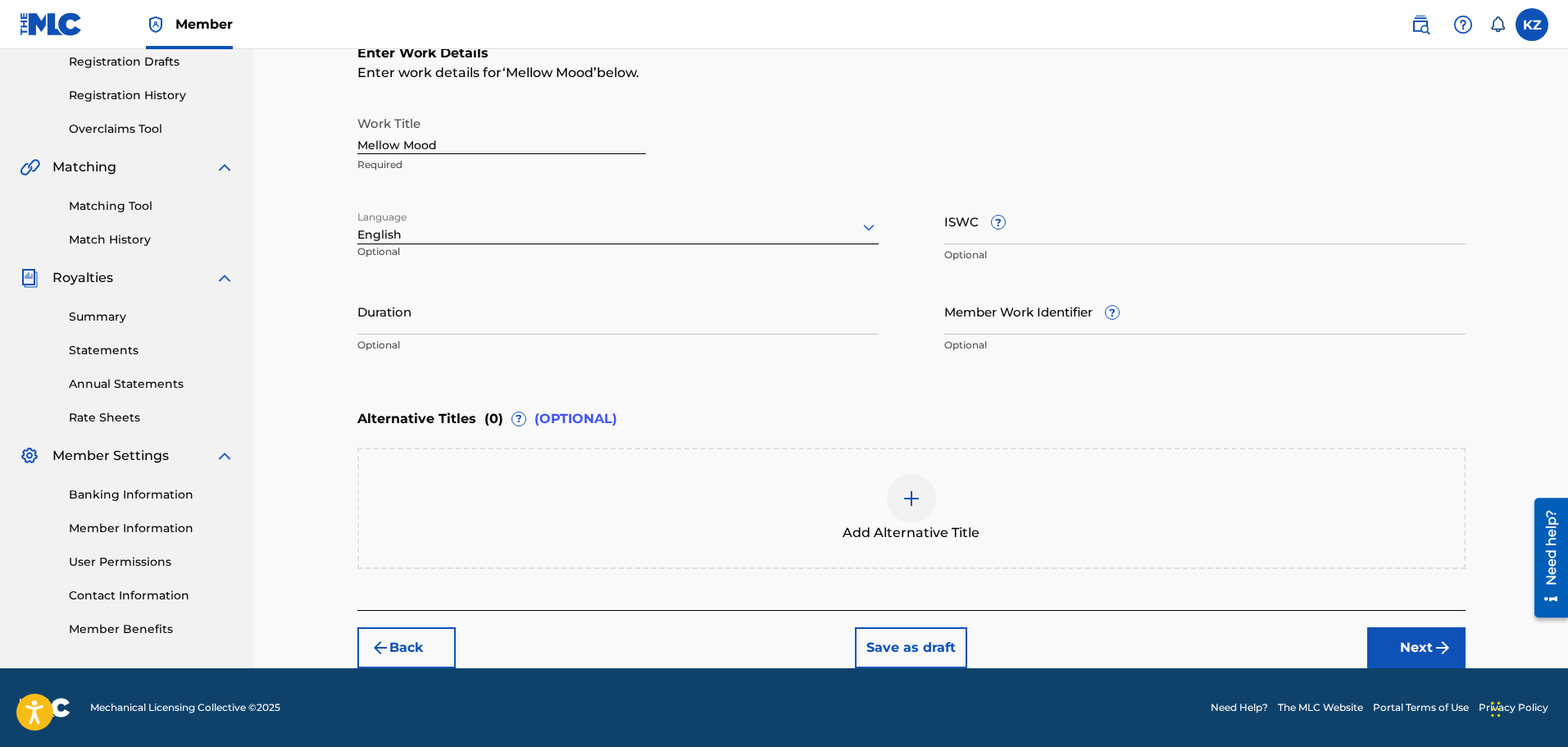
click at [1414, 644] on button "Next" at bounding box center [1416, 647] width 99 height 41
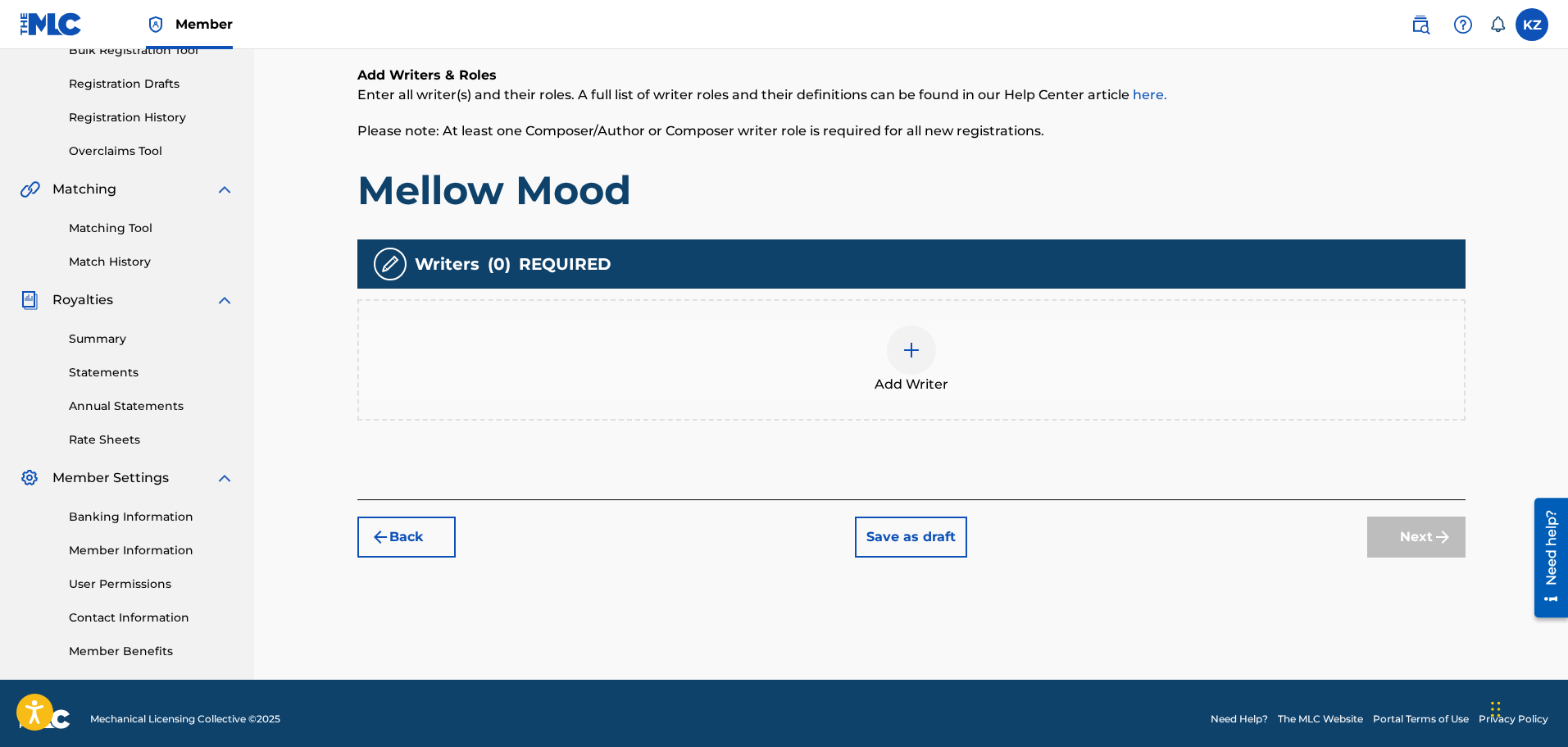
scroll to position [270, 0]
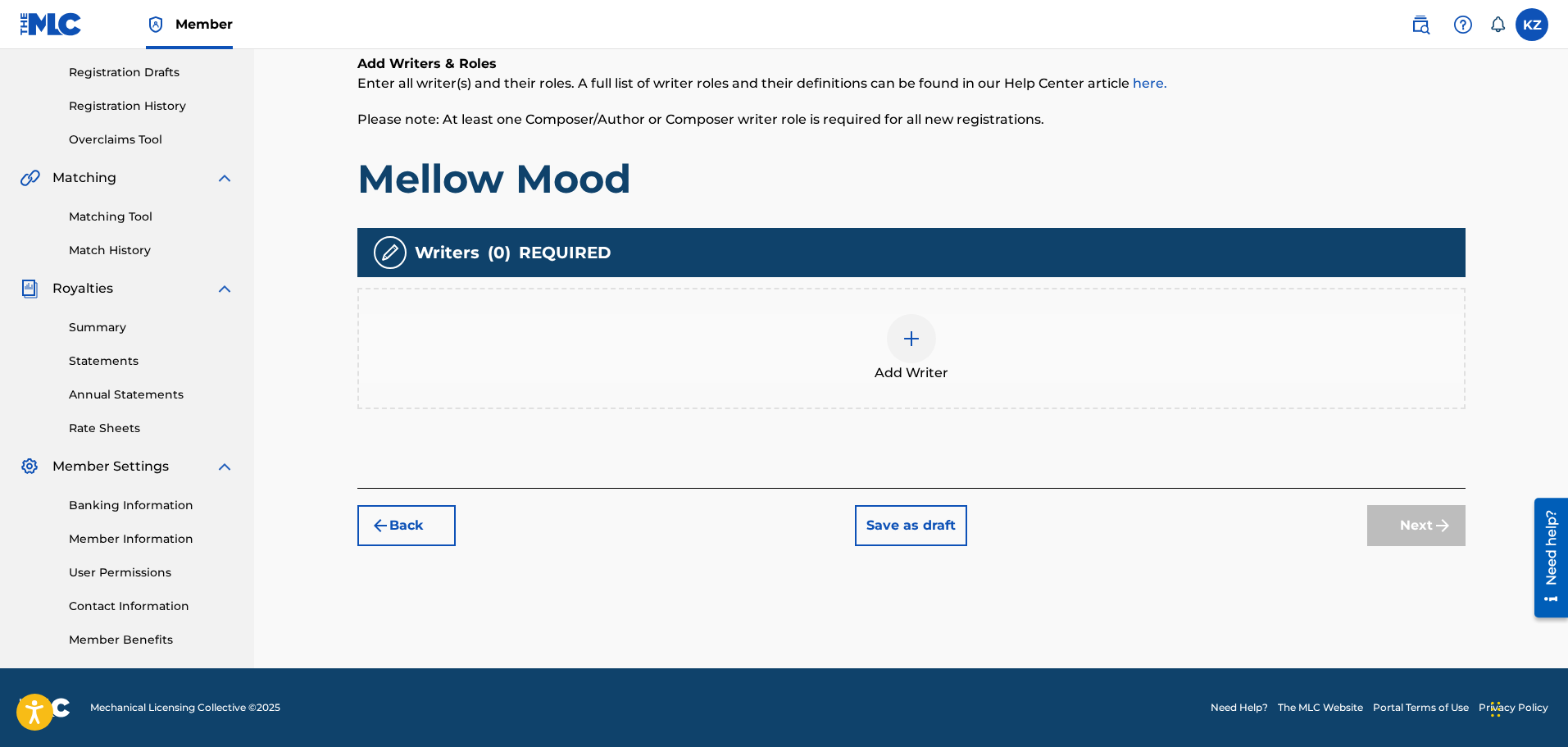
click at [427, 524] on button "Back" at bounding box center [406, 525] width 99 height 41
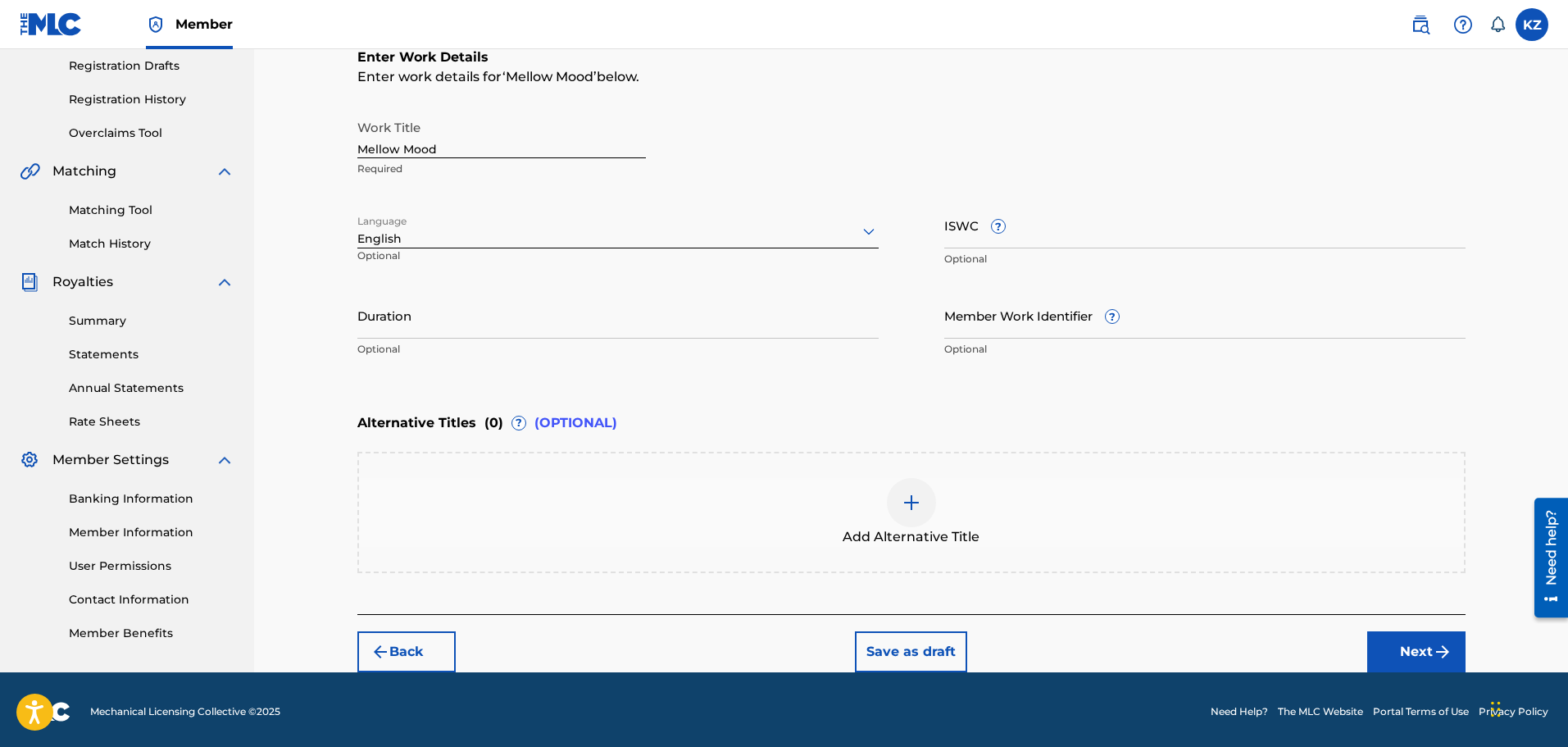
scroll to position [281, 0]
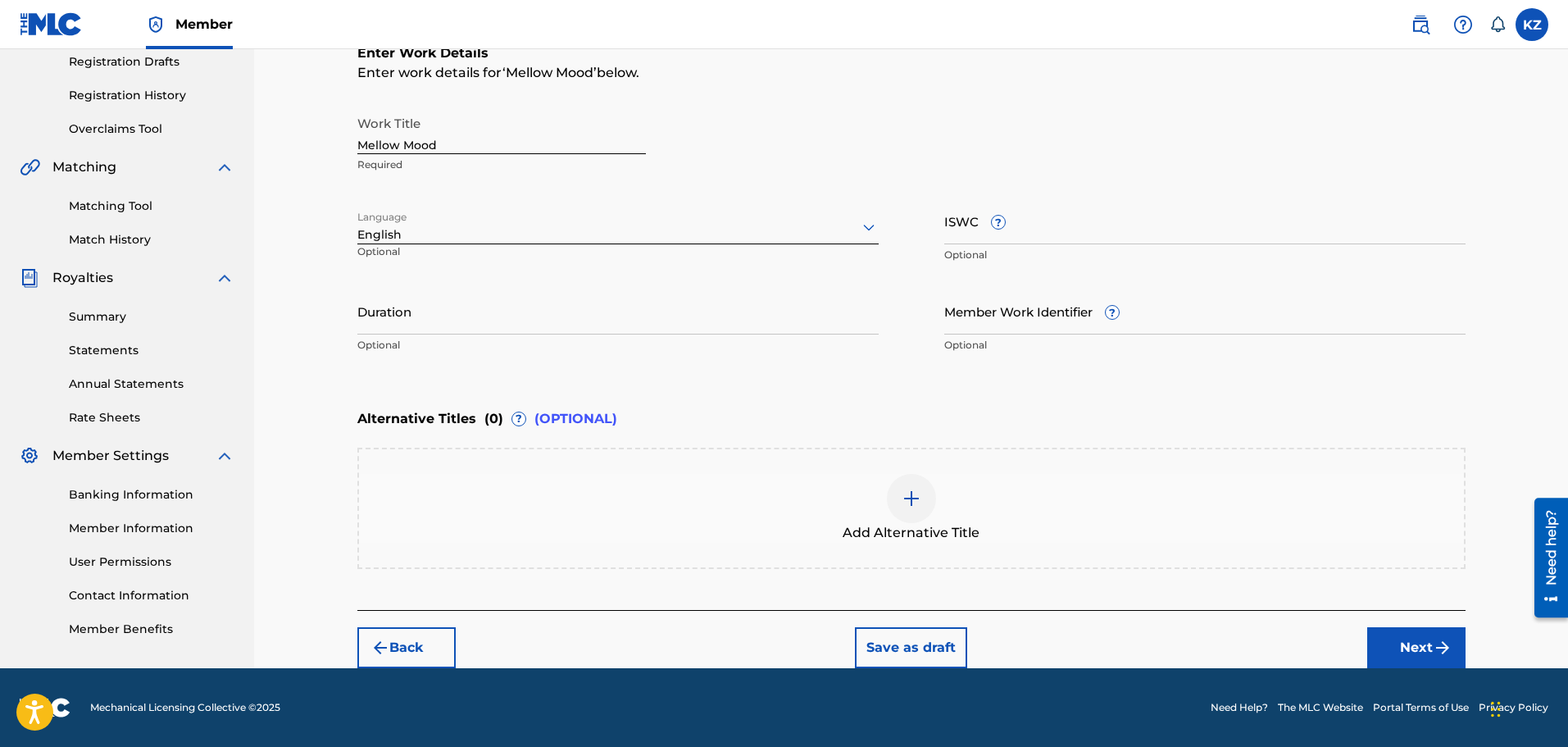
click at [1414, 641] on button "Next" at bounding box center [1416, 647] width 99 height 41
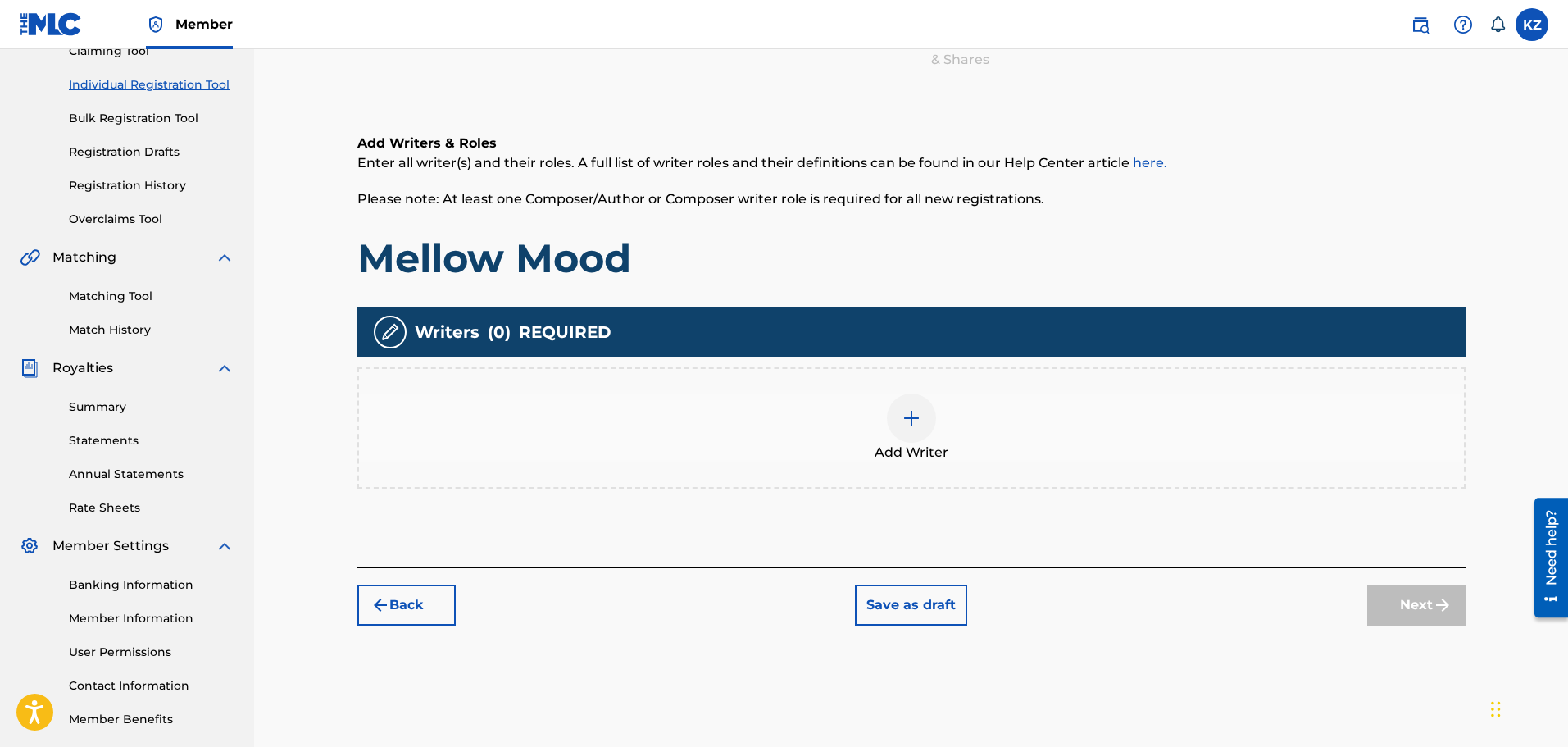
scroll to position [270, 0]
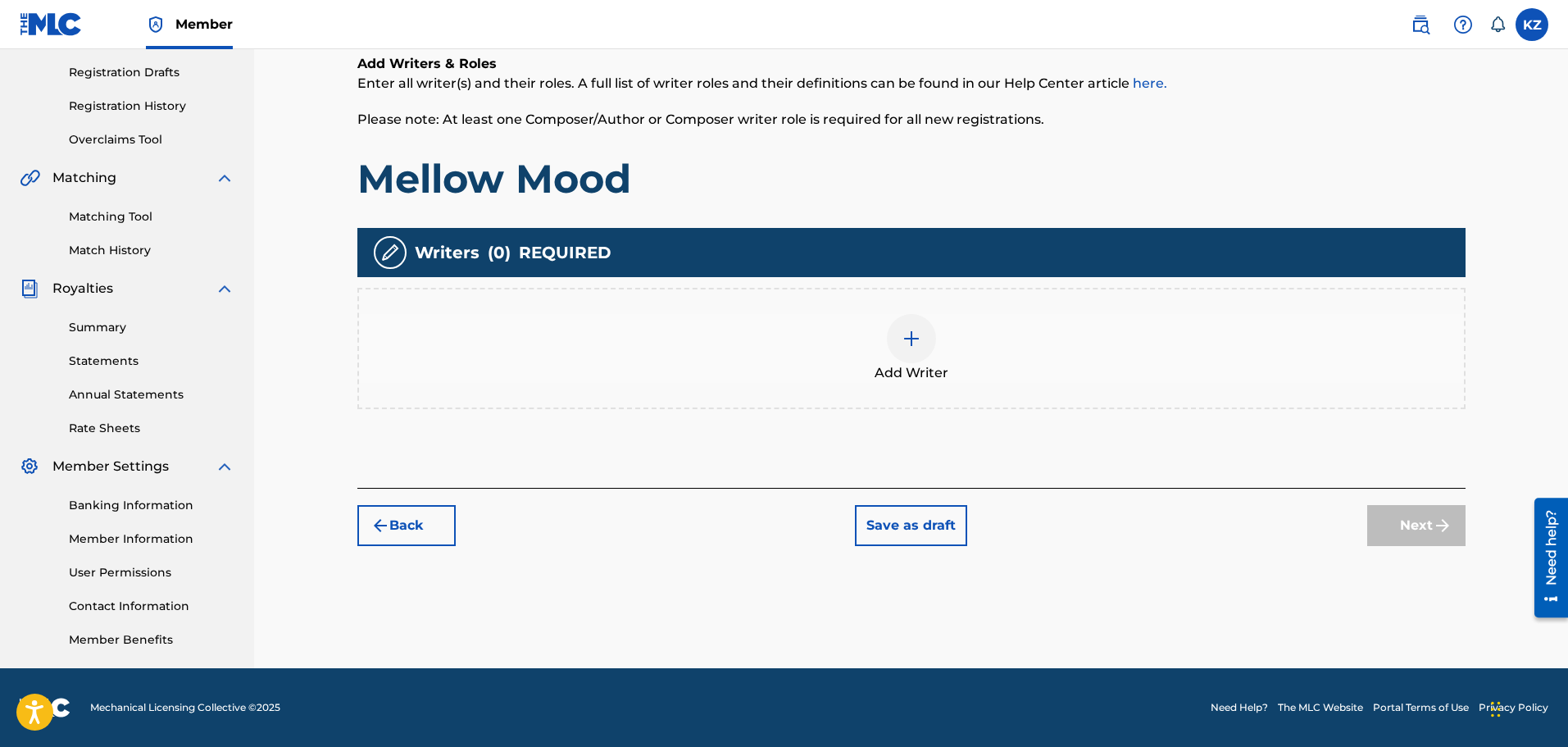
click at [908, 342] on img at bounding box center [911, 338] width 20 height 20
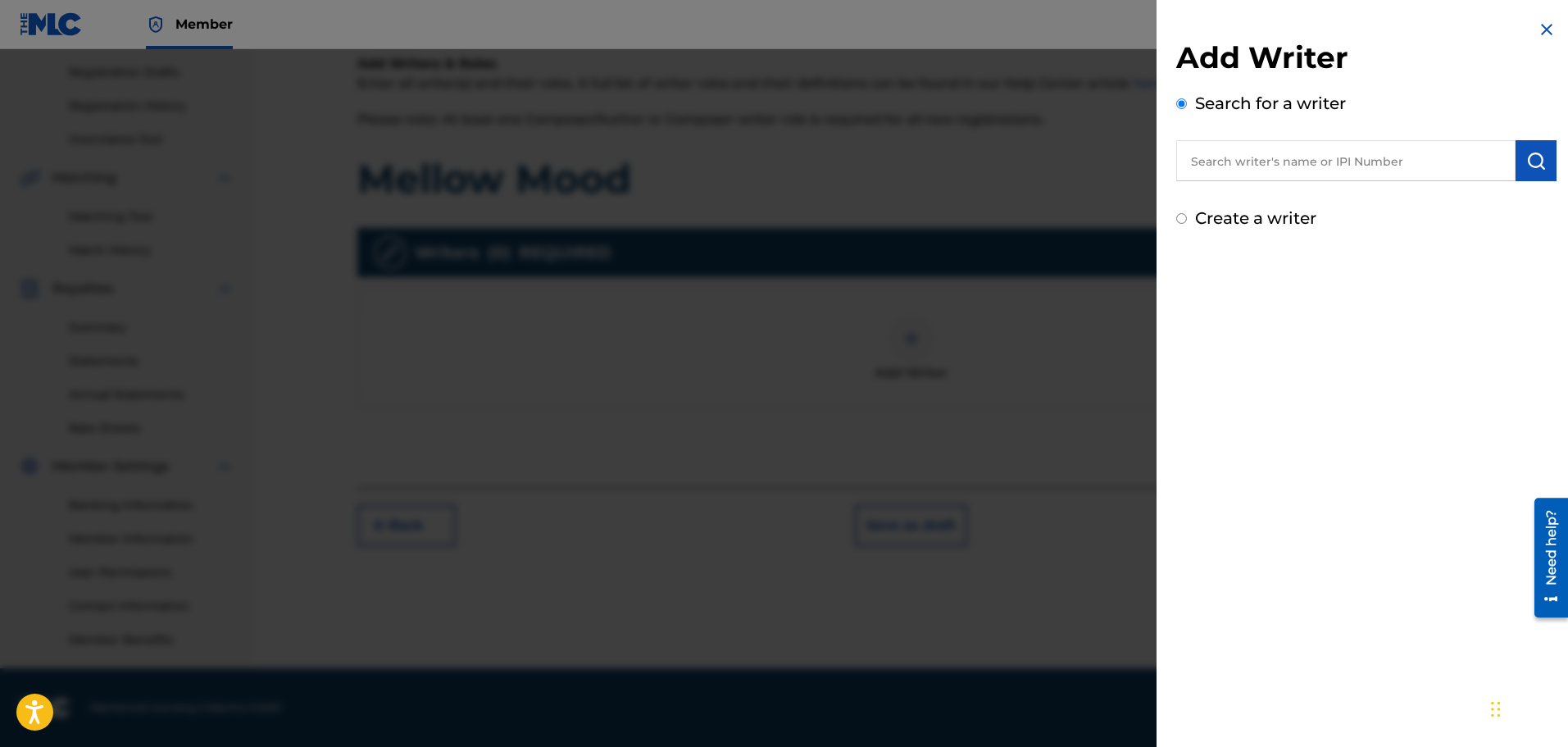
click at [1223, 162] on input "text" at bounding box center [1345, 161] width 339 height 41
type input "[PERSON_NAME]"
click at [1488, 161] on img at bounding box center [1495, 160] width 20 height 20
click at [1257, 162] on input "text" at bounding box center [1345, 161] width 339 height 41
type input "00406951752"
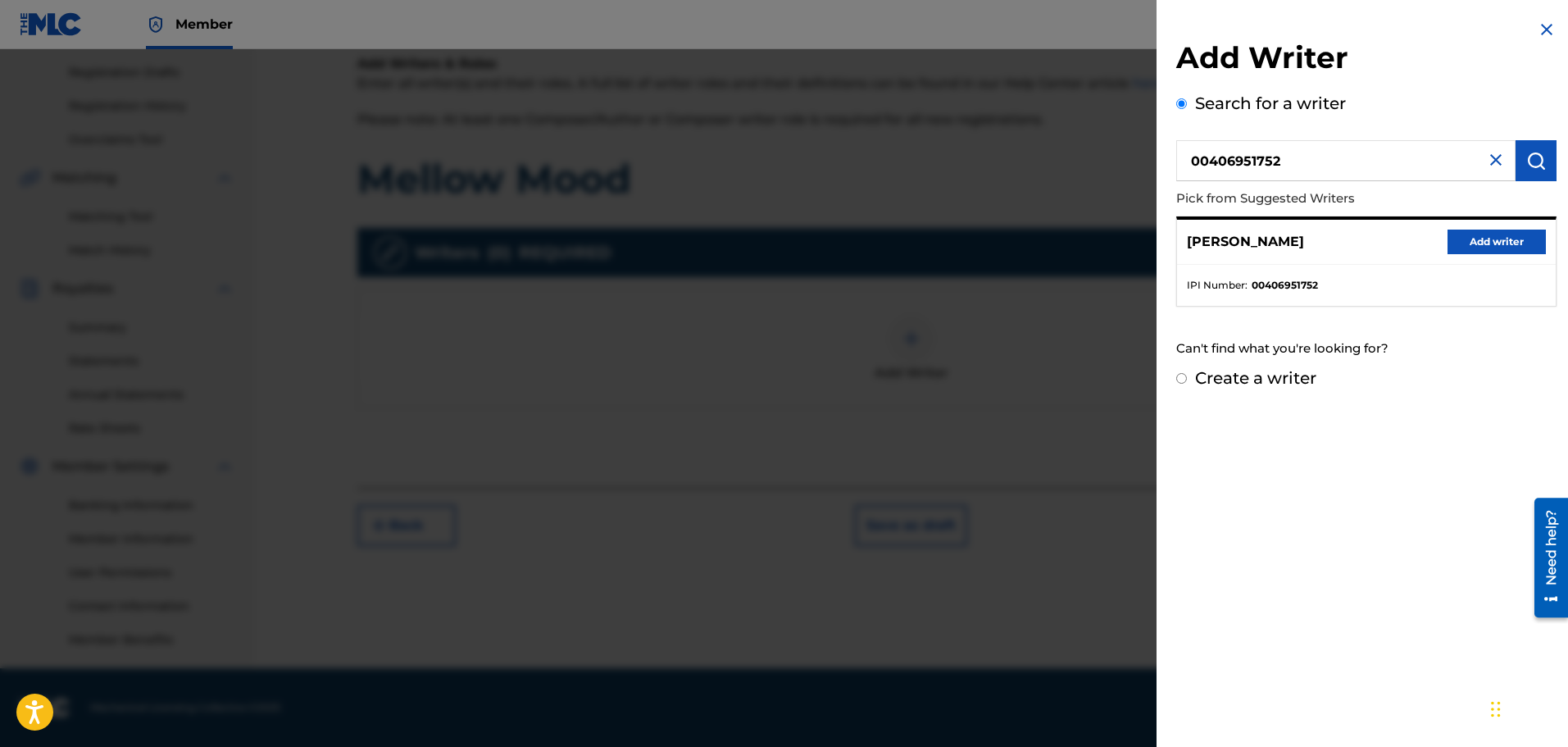
click at [1482, 241] on button "Add writer" at bounding box center [1496, 241] width 99 height 25
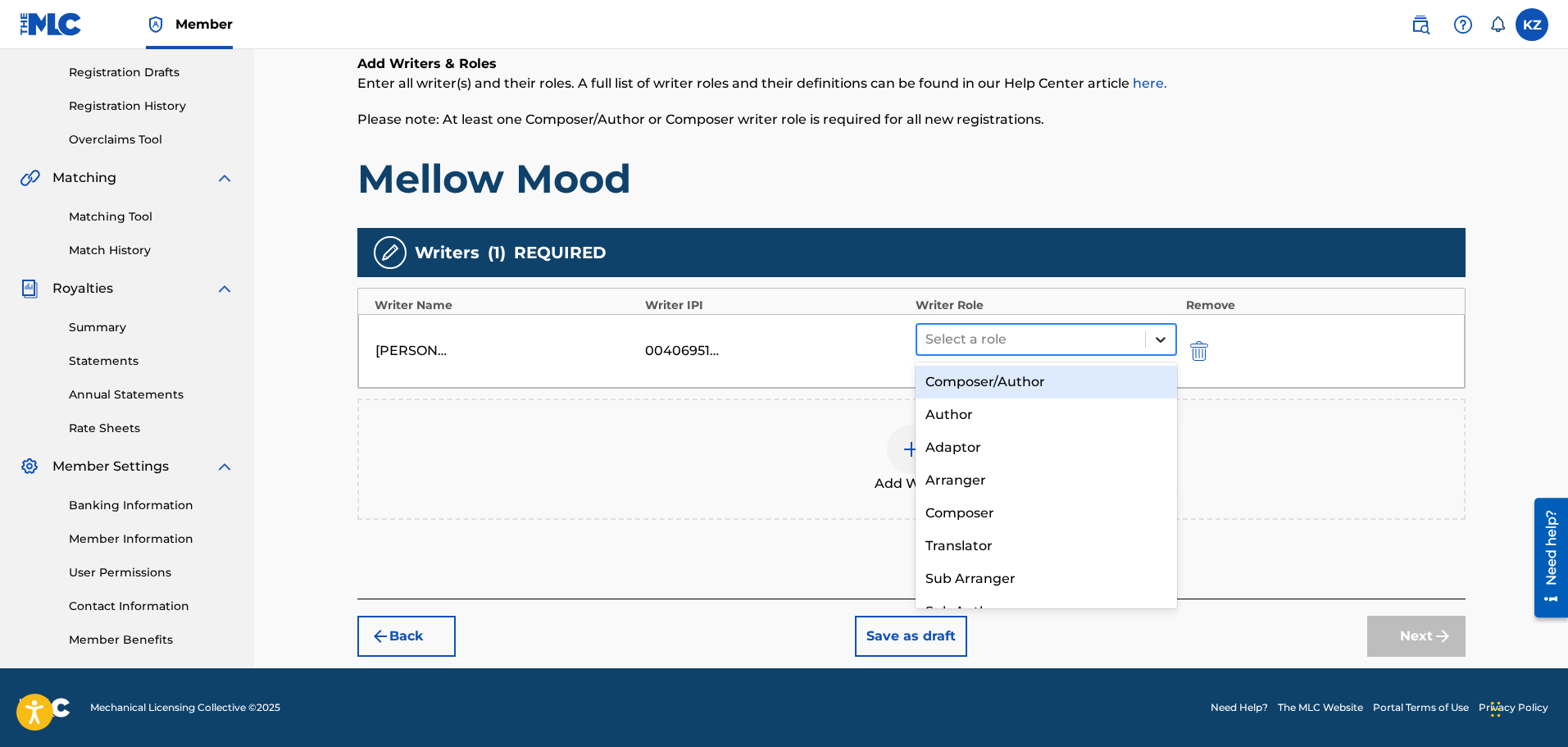
click at [1161, 336] on icon at bounding box center [1159, 339] width 16 height 16
click at [1021, 379] on div "Composer/Author" at bounding box center [1047, 382] width 263 height 33
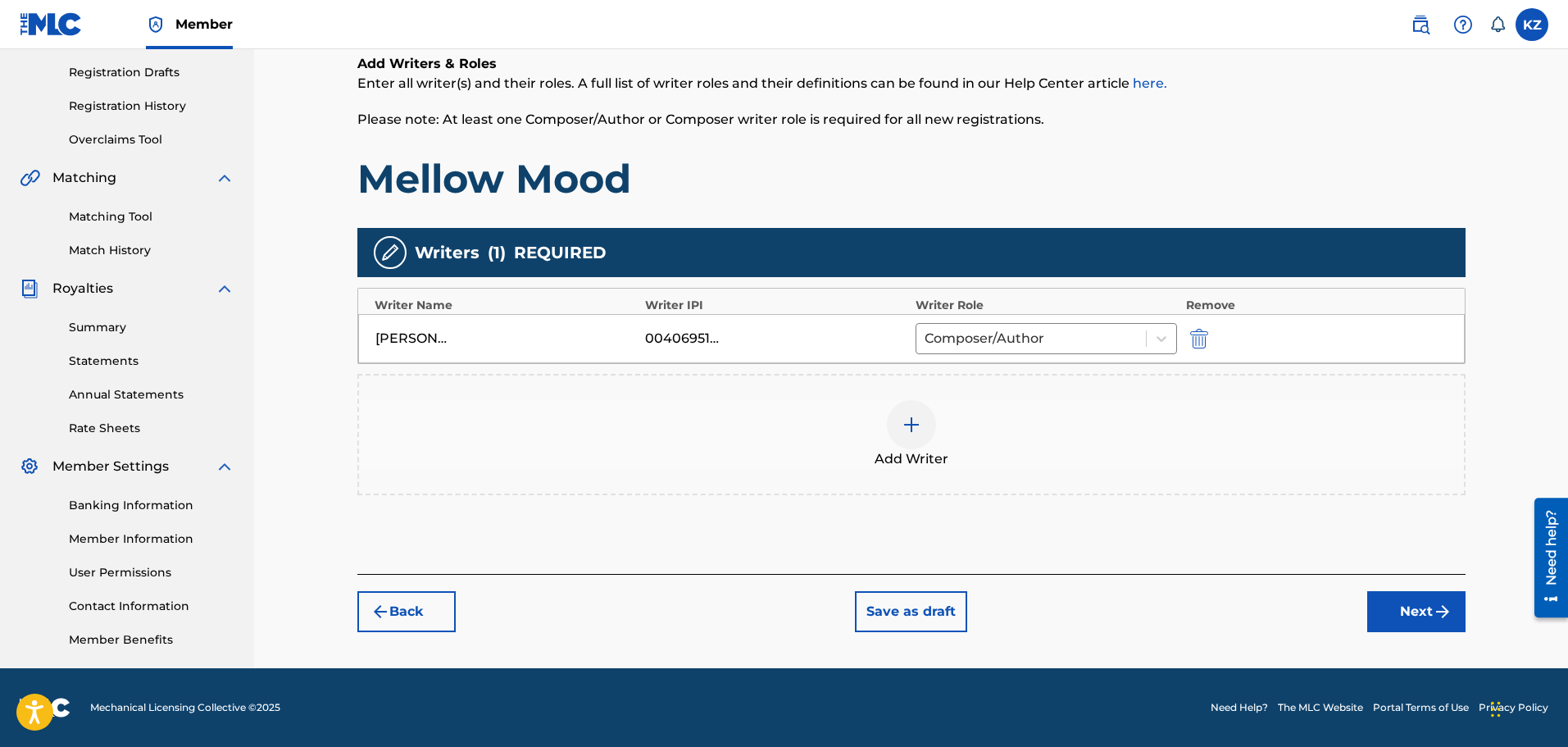
click at [1417, 613] on button "Next" at bounding box center [1416, 611] width 99 height 41
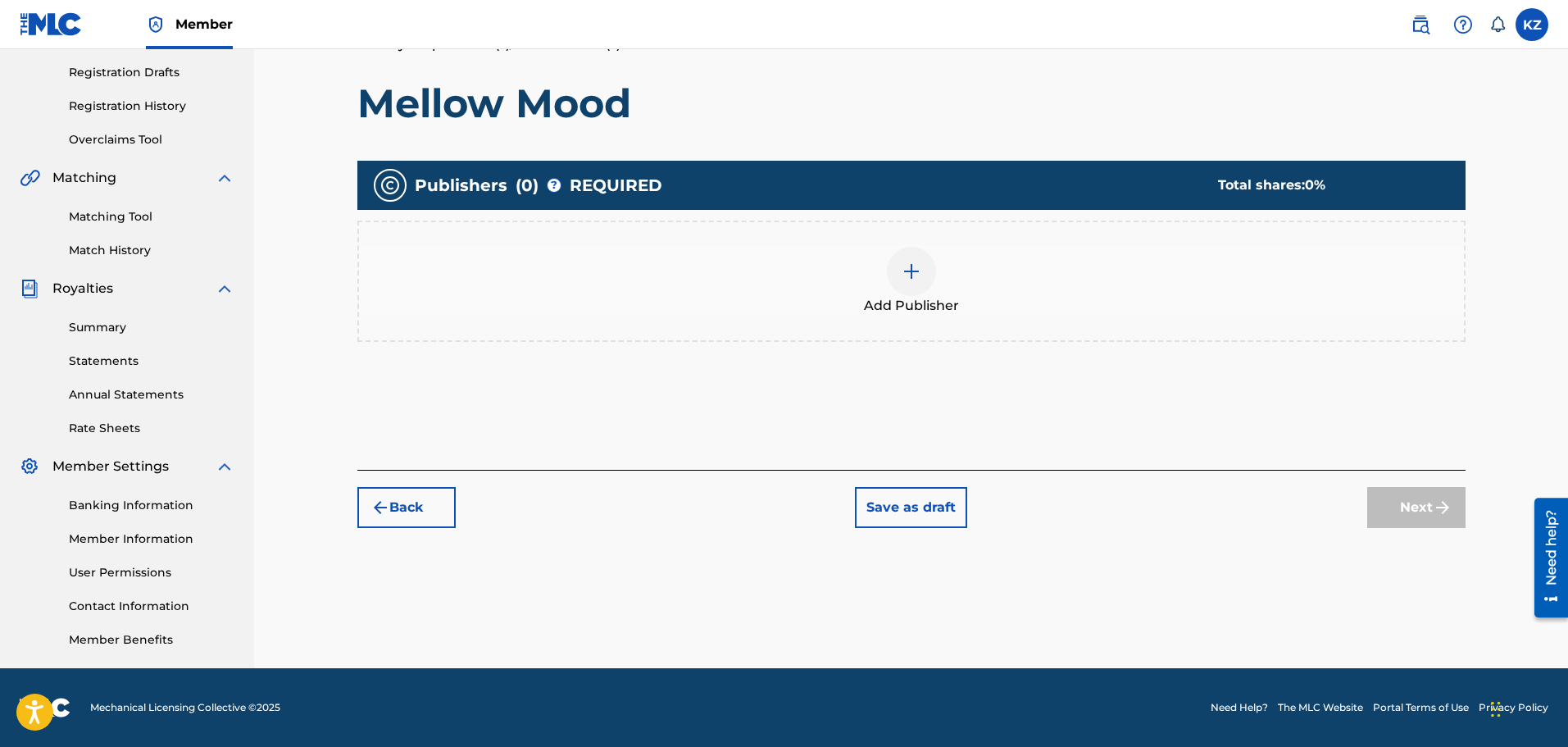
click at [912, 264] on img at bounding box center [911, 271] width 20 height 20
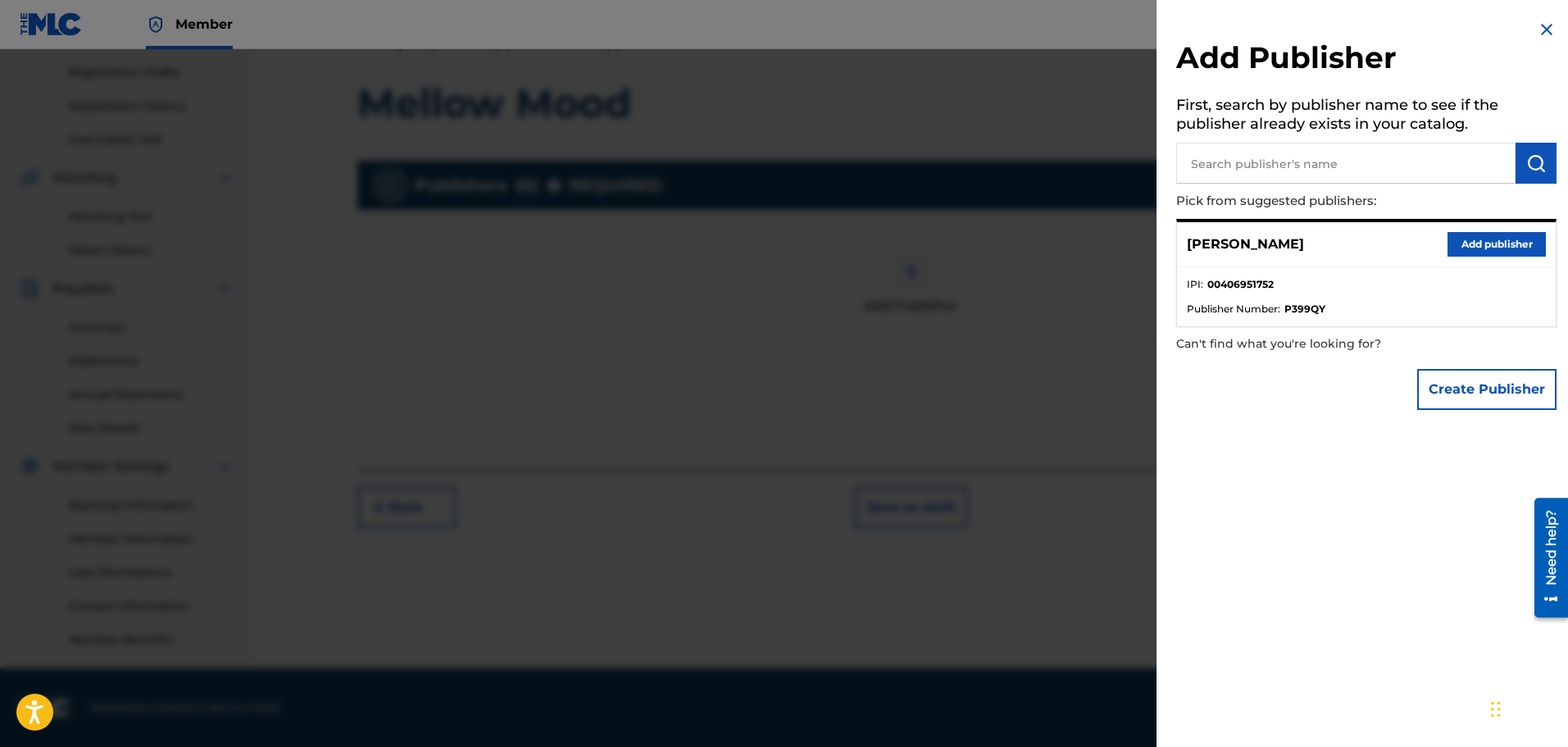
click at [1475, 242] on button "Add publisher" at bounding box center [1496, 244] width 99 height 25
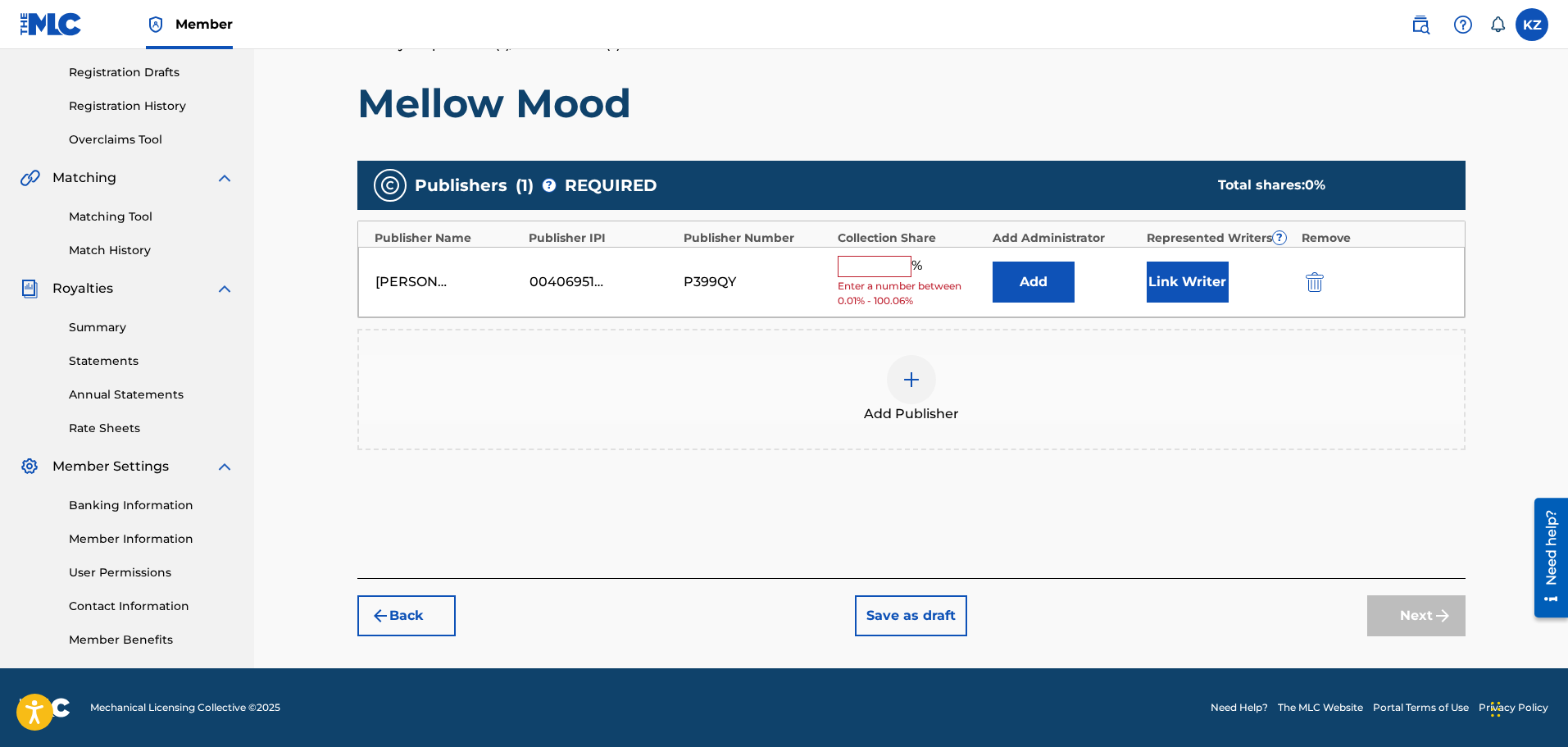
click at [863, 261] on input "text" at bounding box center [875, 266] width 74 height 21
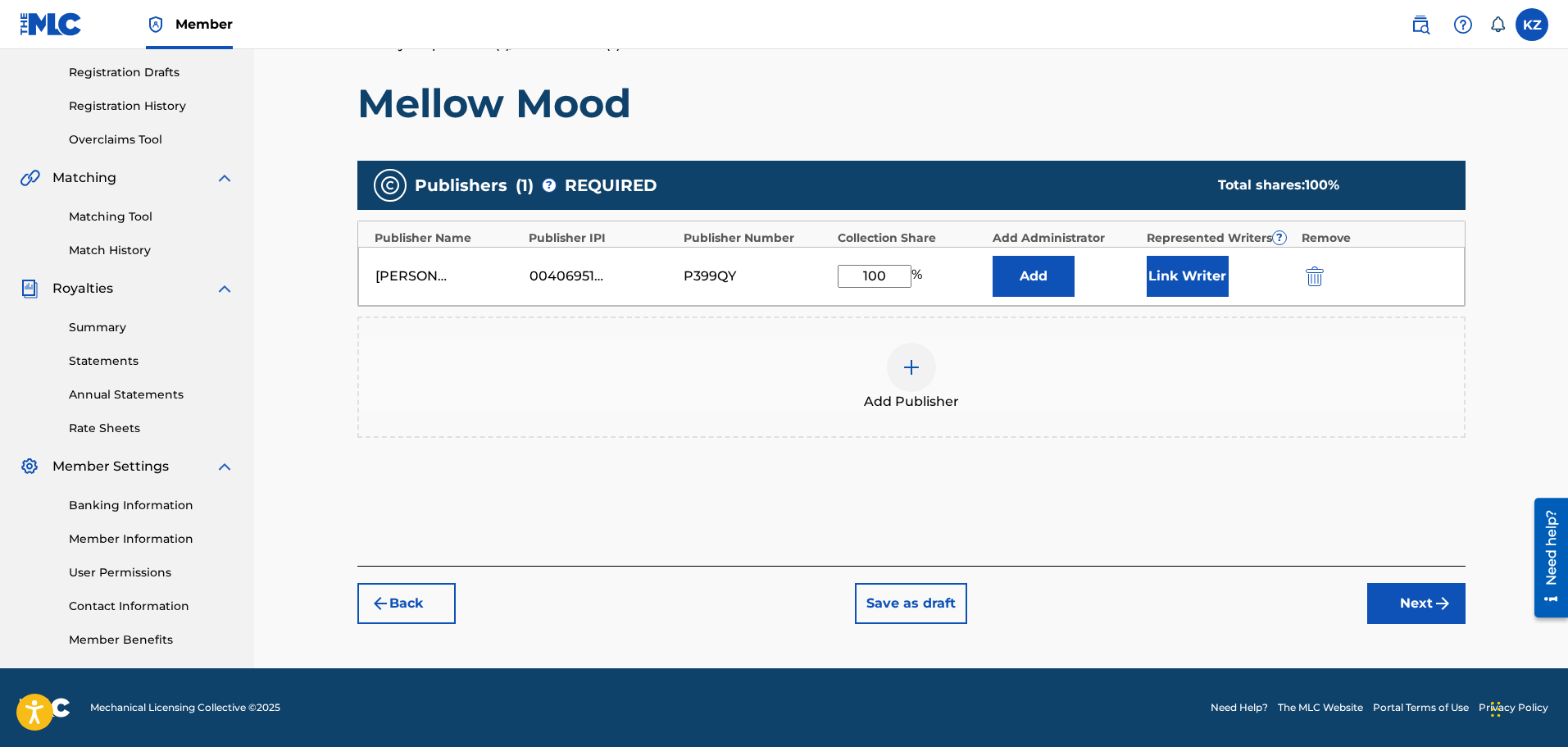
type input "100"
click at [1337, 494] on div "Add Publishers & Shares Enter your publisher(s)/administrator(s). Mellow Mood P…" at bounding box center [911, 290] width 1108 height 551
click at [1422, 602] on button "Next" at bounding box center [1416, 604] width 99 height 41
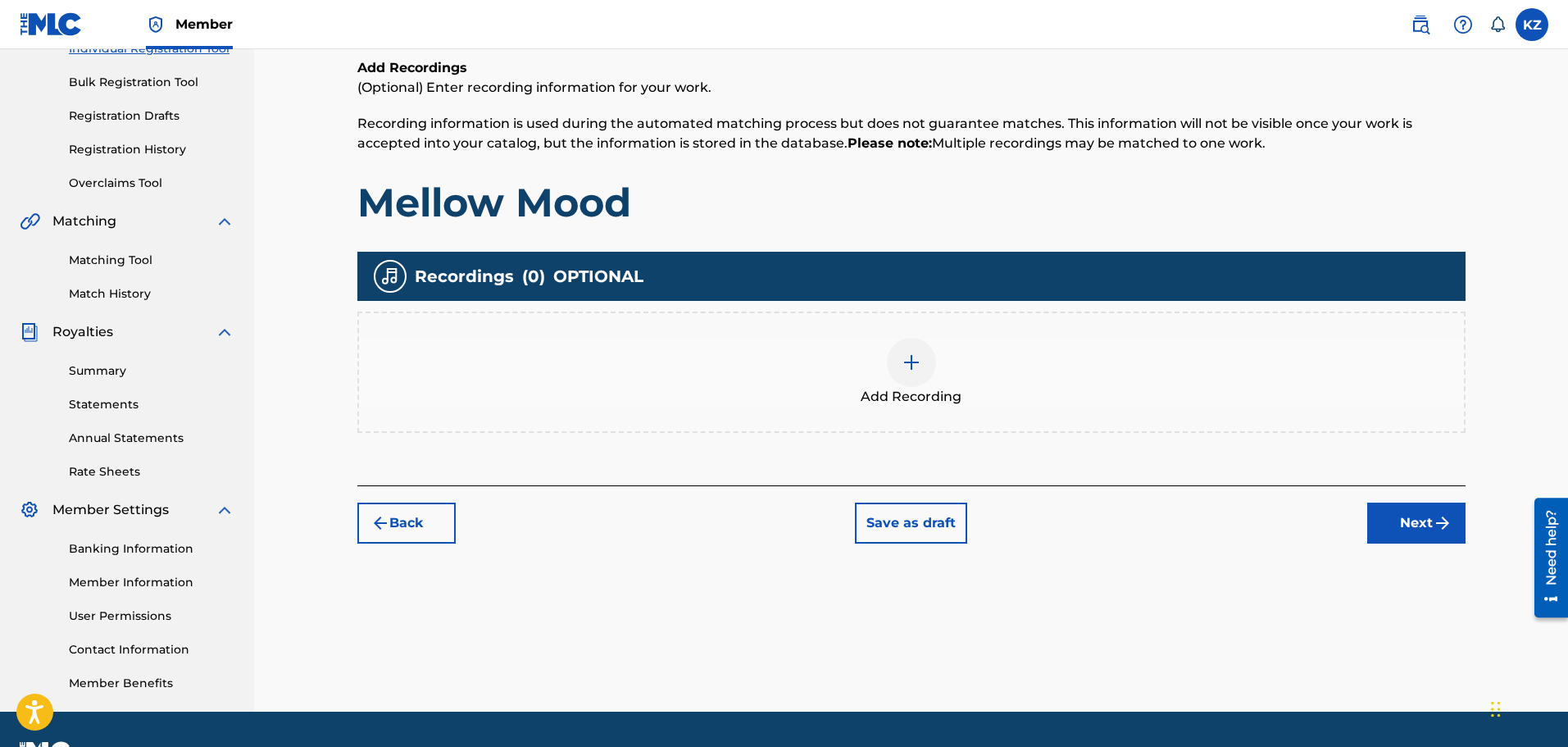
scroll to position [238, 0]
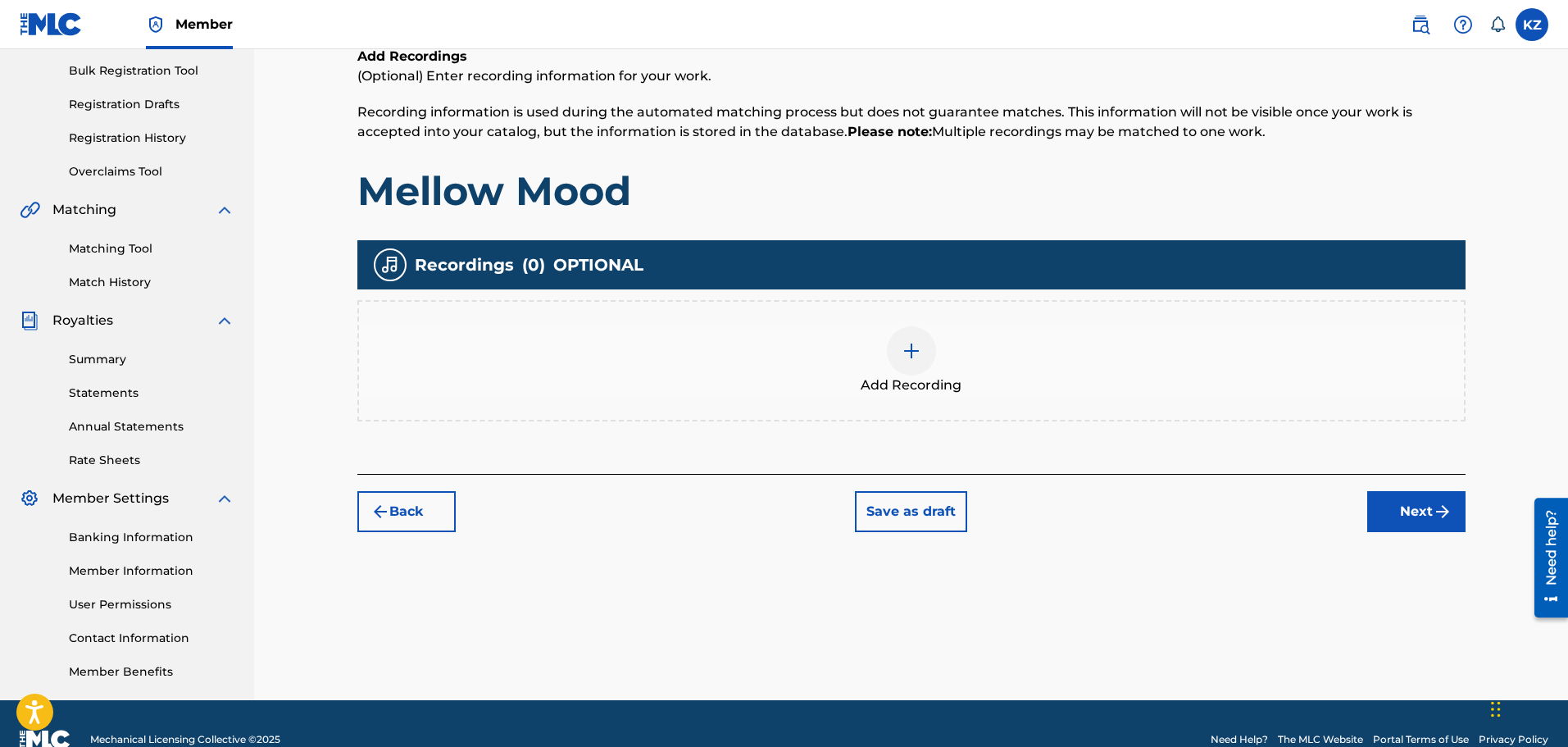
click at [1429, 513] on button "Next" at bounding box center [1416, 512] width 99 height 41
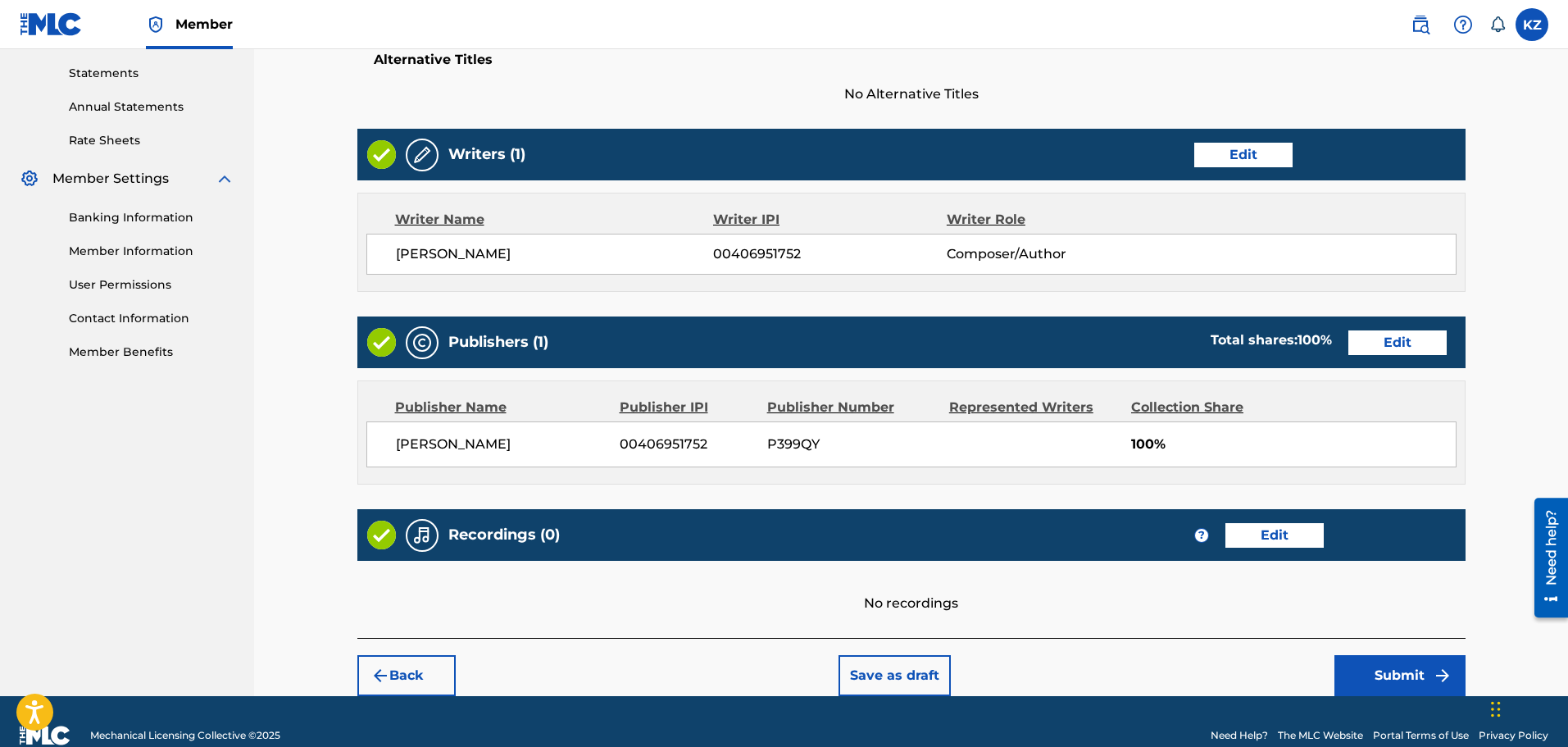
scroll to position [586, 0]
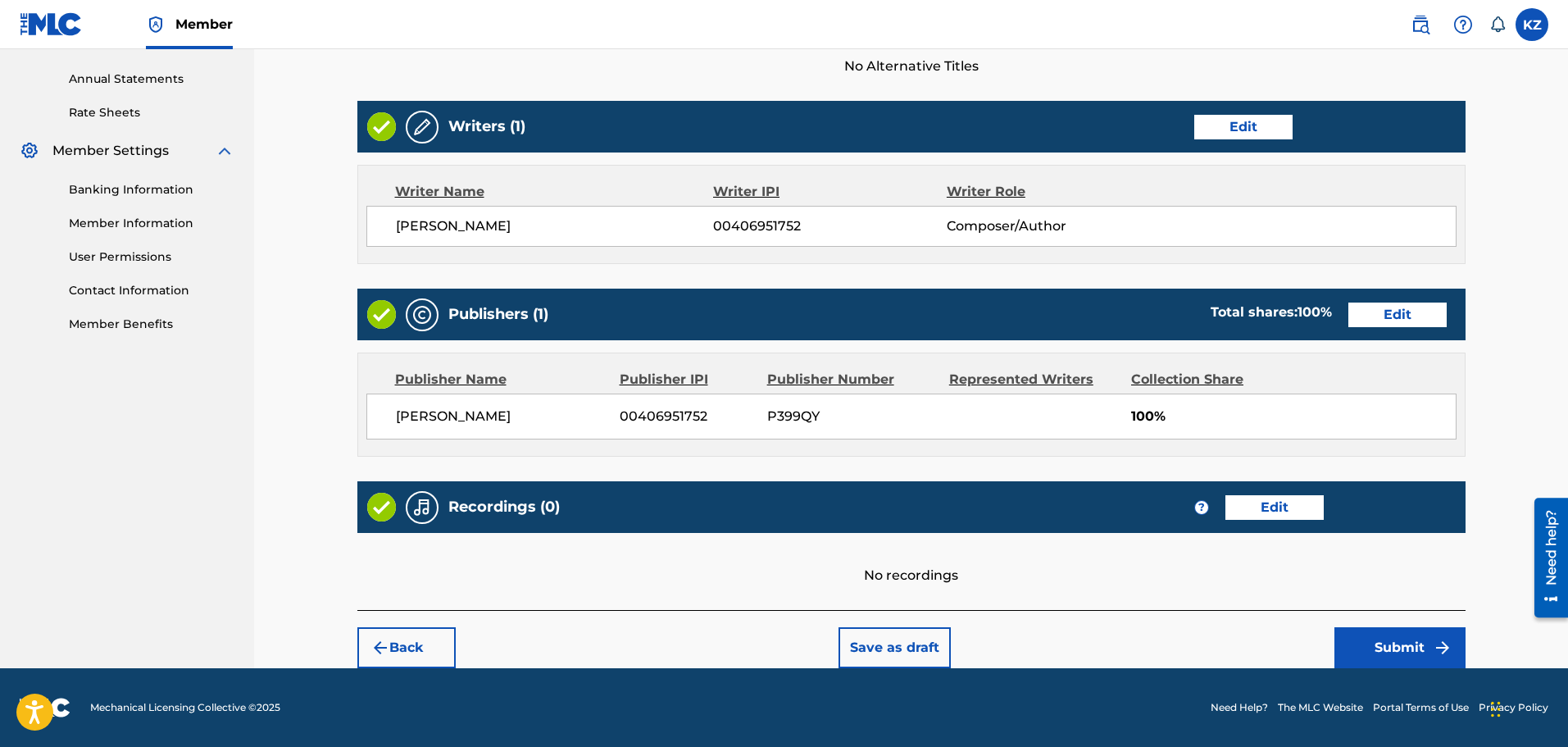
click at [1405, 644] on button "Submit" at bounding box center [1399, 647] width 131 height 41
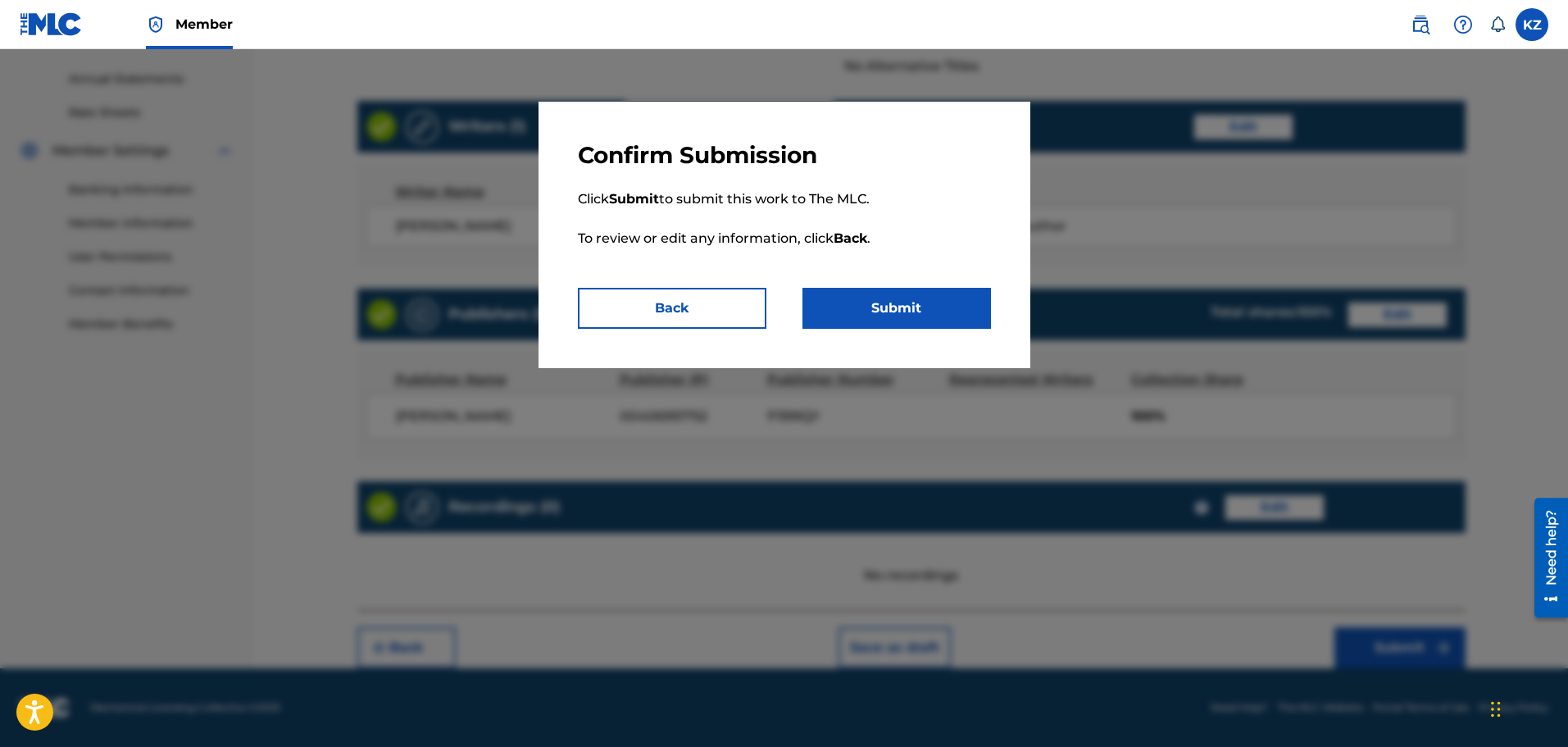
click at [881, 309] on button "Submit" at bounding box center [897, 308] width 189 height 41
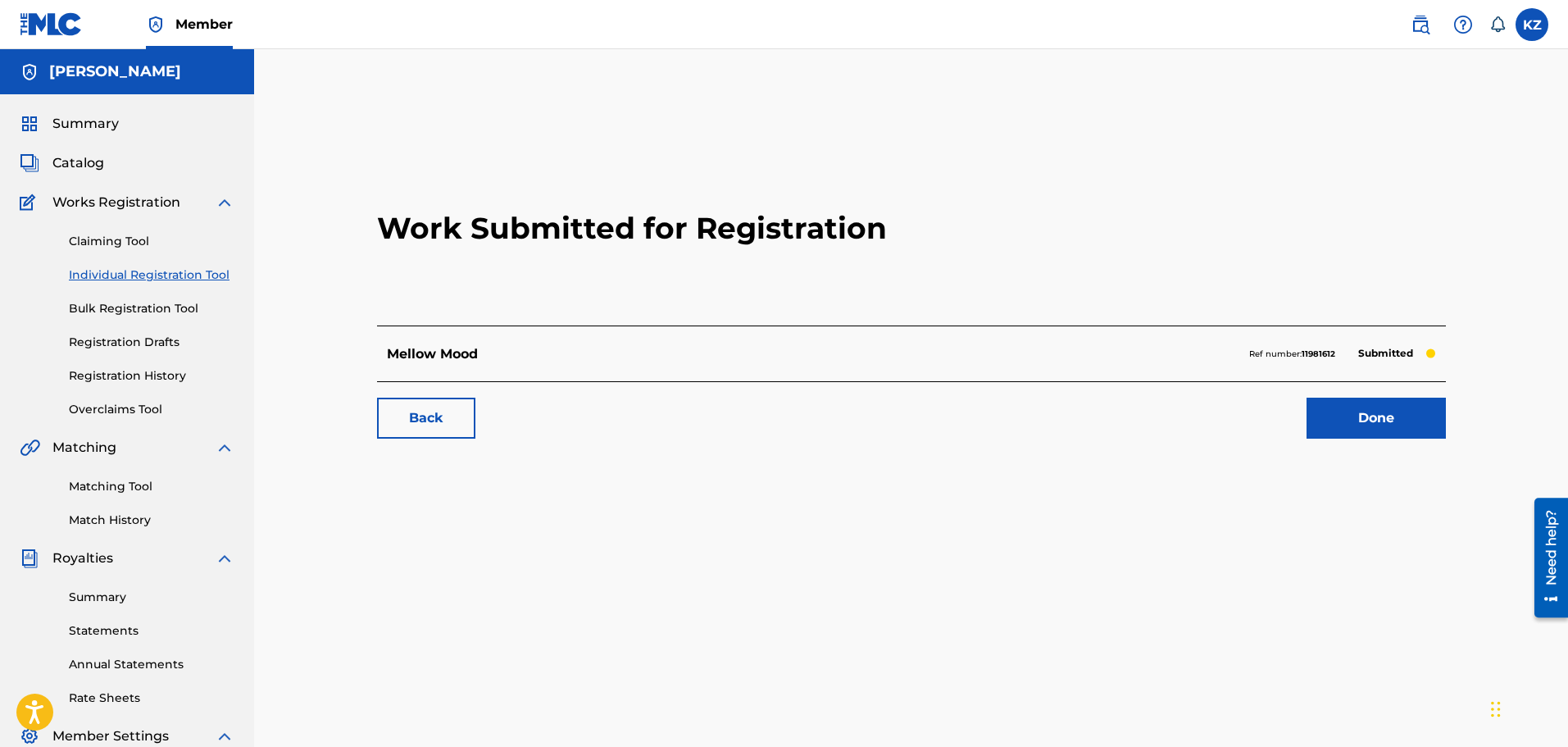
click at [92, 157] on span "Catalog" at bounding box center [78, 163] width 51 height 20
